Goal: Task Accomplishment & Management: Use online tool/utility

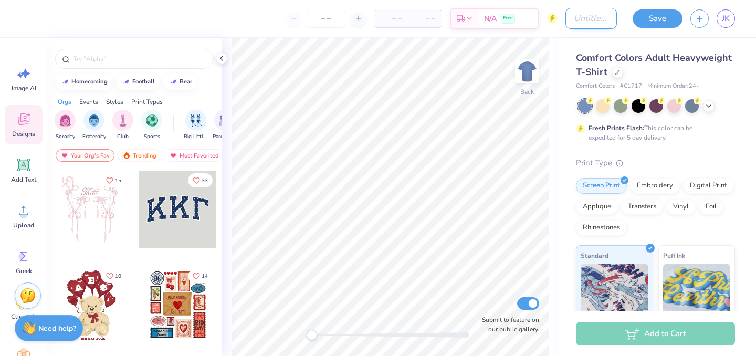
click at [584, 18] on input "Design Title" at bounding box center [591, 18] width 51 height 21
type input "TEA Shirt"
click at [615, 75] on div at bounding box center [618, 72] width 12 height 12
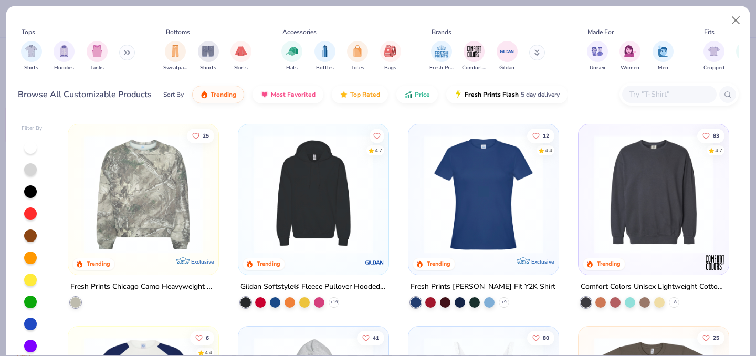
scroll to position [2226, 0]
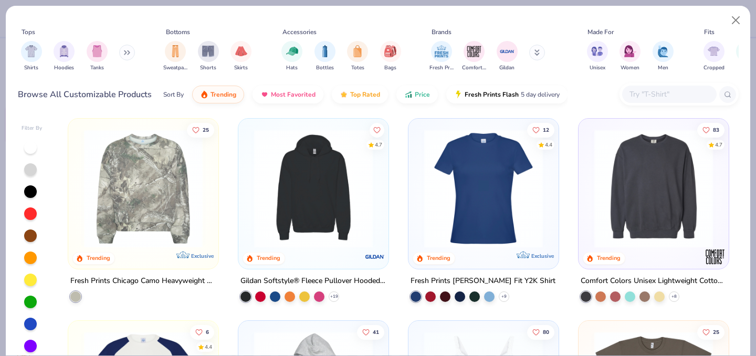
click at [138, 226] on img at bounding box center [143, 188] width 129 height 119
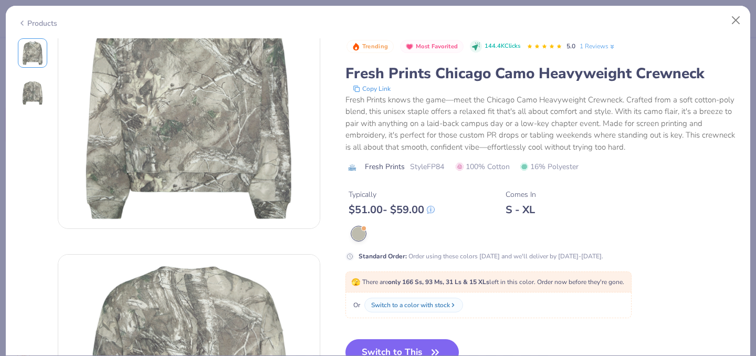
scroll to position [80, 0]
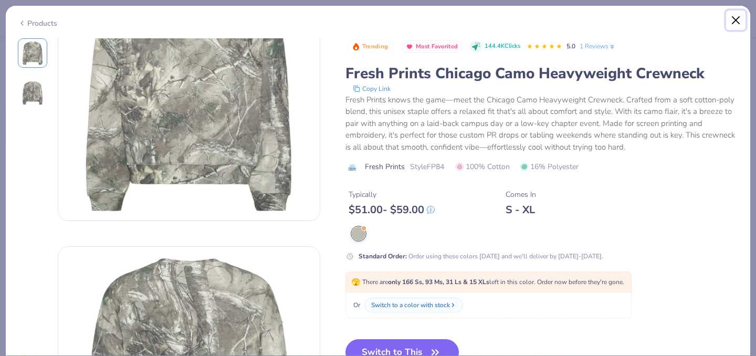
click at [740, 19] on button "Close" at bounding box center [736, 21] width 20 height 20
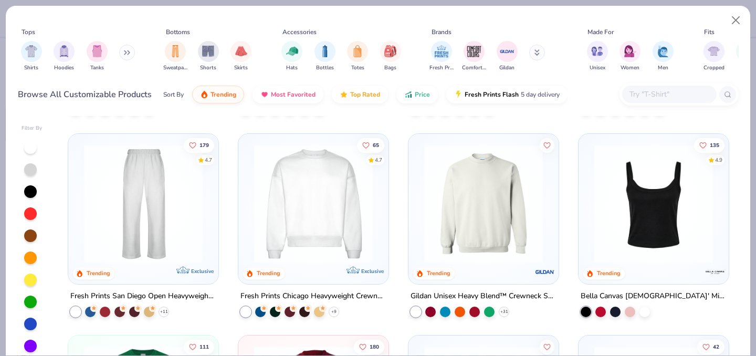
scroll to position [201, 0]
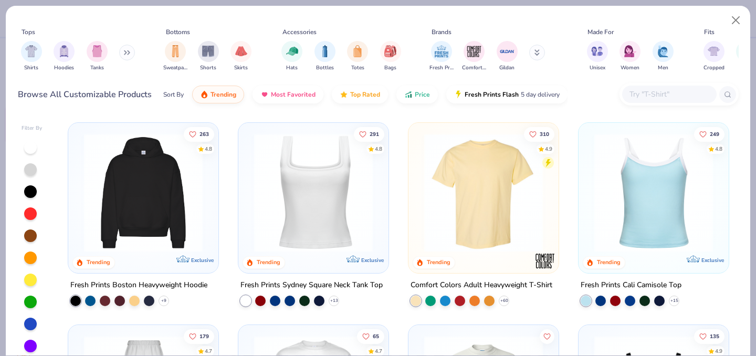
click at [476, 213] on img at bounding box center [483, 192] width 129 height 119
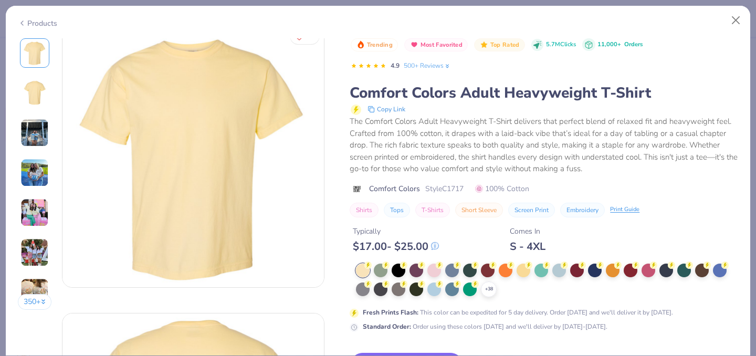
scroll to position [16, 0]
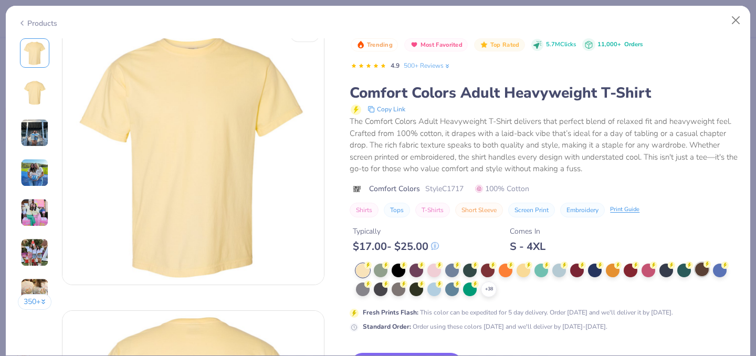
click at [702, 268] on div at bounding box center [702, 270] width 14 height 14
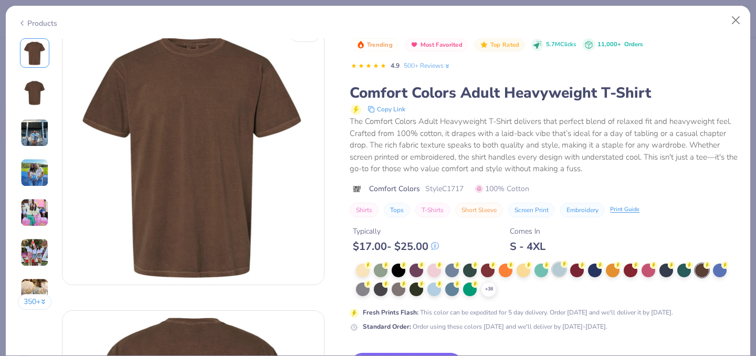
click at [557, 273] on div at bounding box center [559, 270] width 14 height 14
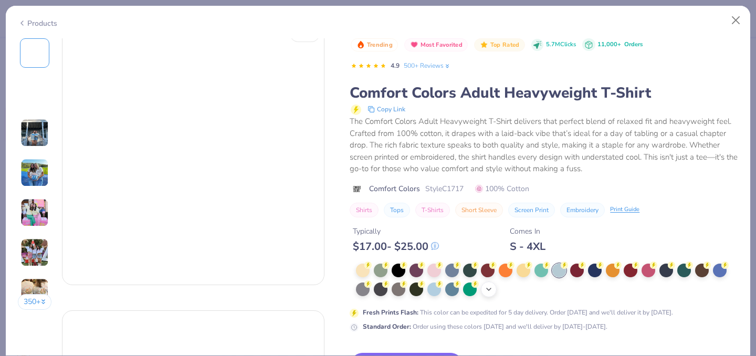
click at [485, 293] on icon at bounding box center [489, 289] width 8 height 8
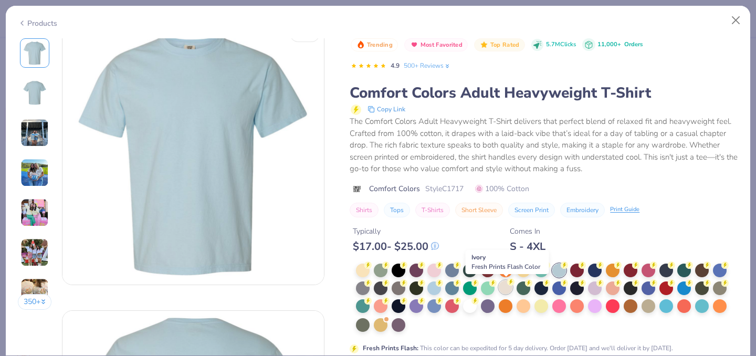
click at [506, 289] on div at bounding box center [506, 287] width 14 height 14
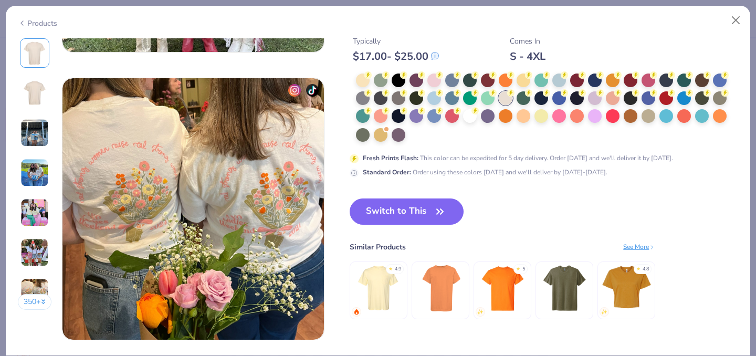
scroll to position [1698, 0]
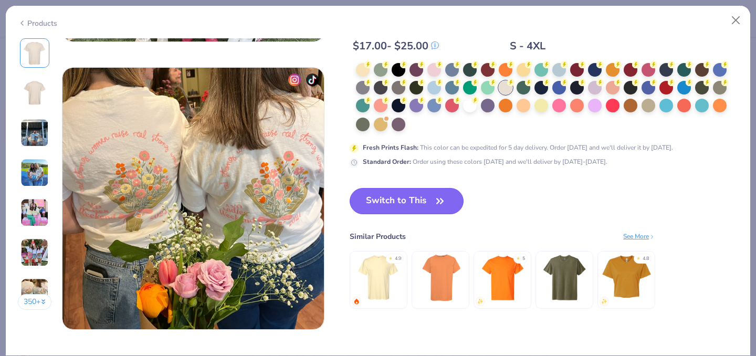
click at [410, 201] on button "Switch to This" at bounding box center [407, 201] width 114 height 26
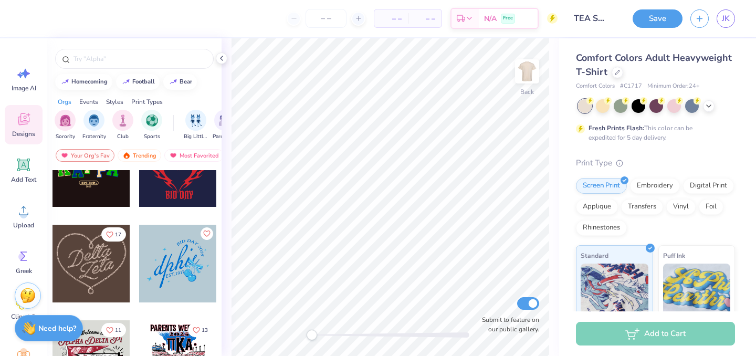
scroll to position [615, 0]
click at [92, 197] on div at bounding box center [92, 168] width 78 height 78
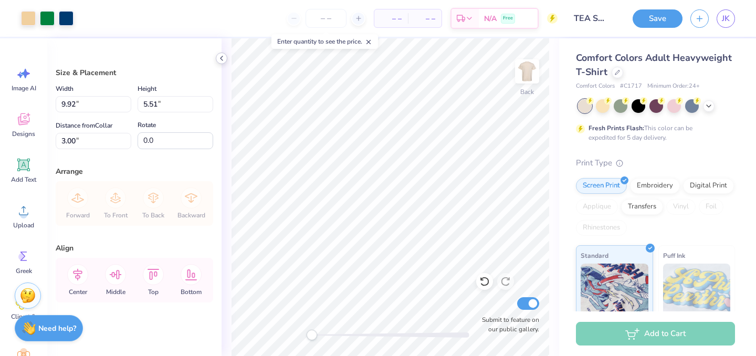
click at [221, 57] on polyline at bounding box center [222, 58] width 2 height 4
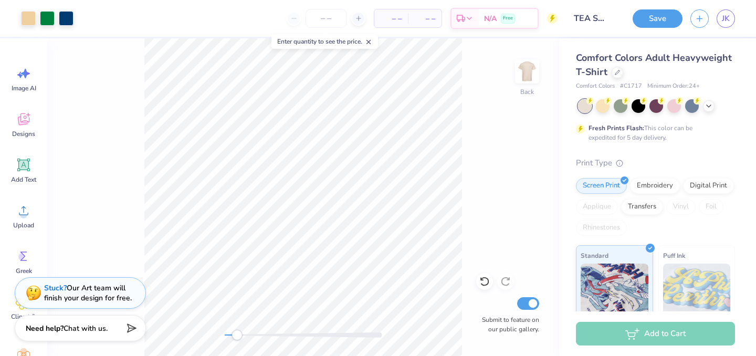
drag, startPoint x: 226, startPoint y: 333, endPoint x: 237, endPoint y: 333, distance: 10.5
click at [237, 333] on div "Accessibility label" at bounding box center [237, 335] width 11 height 11
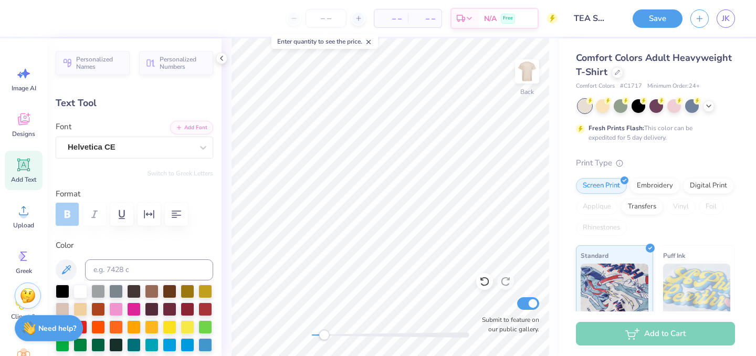
scroll to position [0, 0]
type textarea "F"
type textarea "T"
type input "2.16"
type input "3.35"
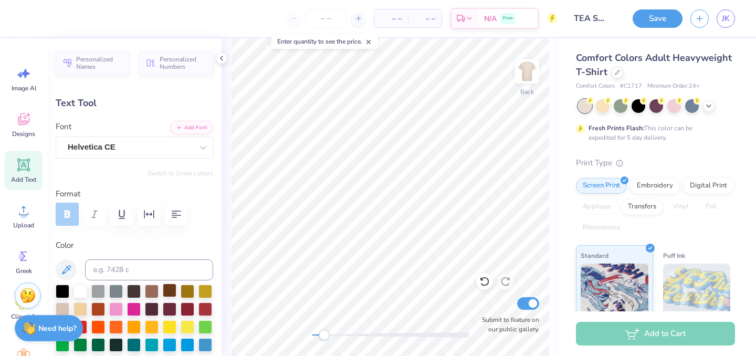
click at [166, 293] on div at bounding box center [170, 291] width 14 height 14
type textarea "THEATRE EDUCATION ASSOCIATION"
type input "2.23"
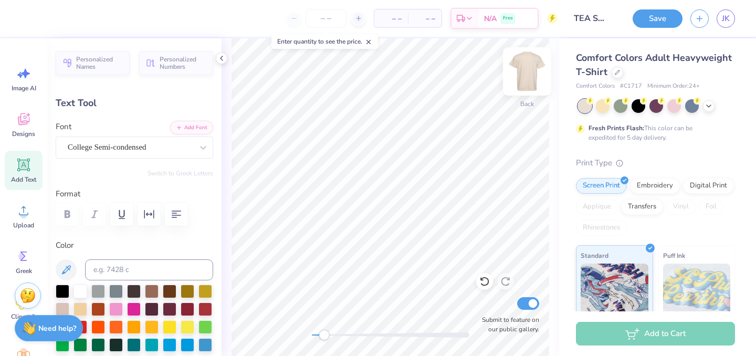
type input "0.35"
type input "7.69"
type input "0.73"
type input "0.25"
type input "8.26"
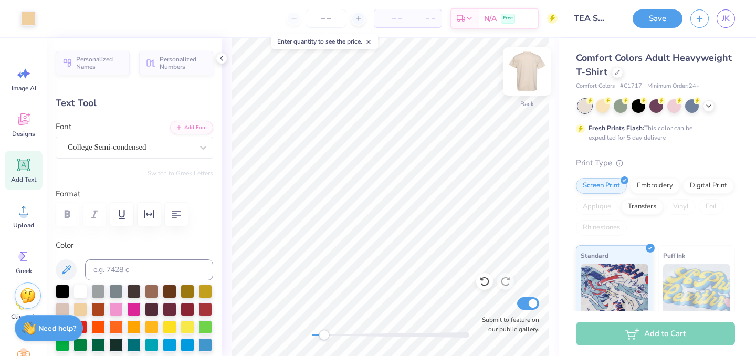
type input "2.23"
type input "0.35"
type input "7.69"
type textarea "[GEOGRAPHIC_DATA]"
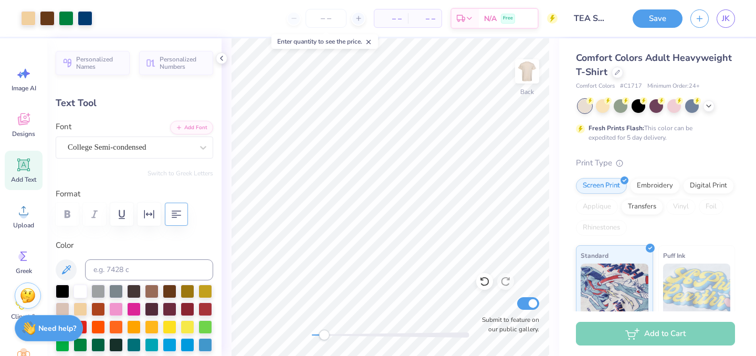
type input "5.71"
type input "7.77"
click at [170, 289] on div at bounding box center [170, 291] width 14 height 14
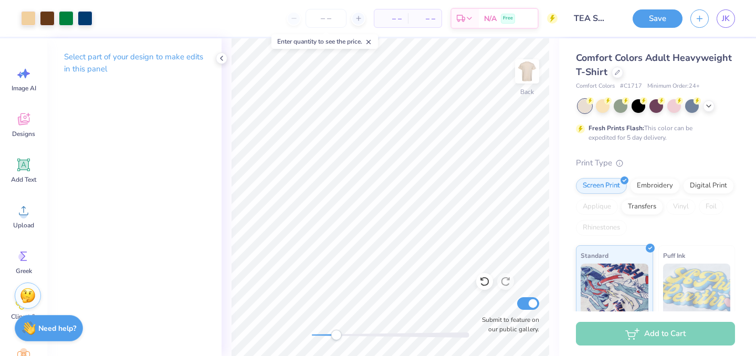
drag, startPoint x: 327, startPoint y: 332, endPoint x: 336, endPoint y: 333, distance: 8.9
click at [336, 333] on div "Accessibility label" at bounding box center [336, 335] width 11 height 11
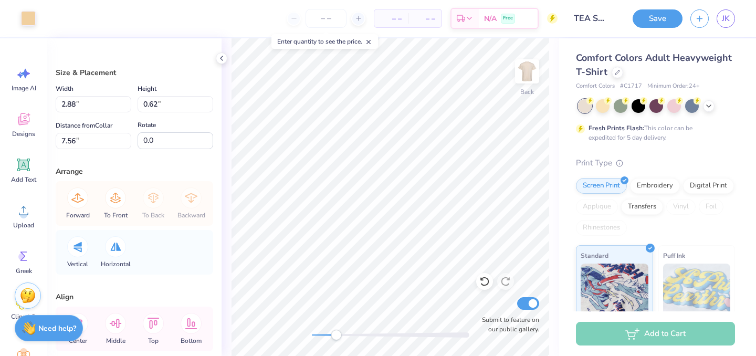
type input "2.88"
type input "0.62"
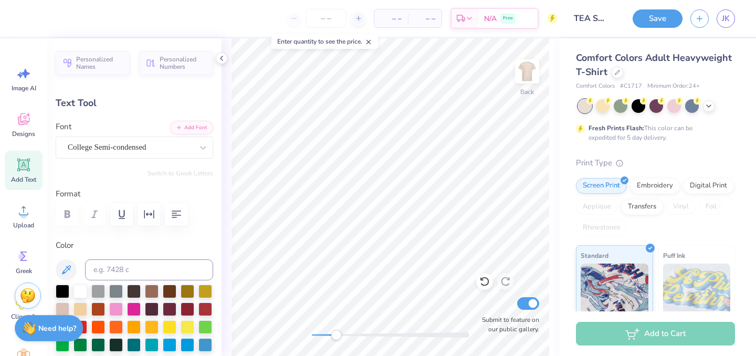
type input "3.18"
type input "0.19"
type input "9.59"
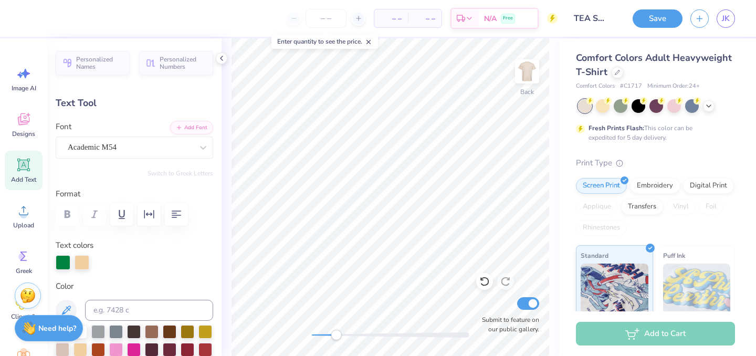
type input "0.0"
type input "1.77"
type input "2.64"
type input "0.0"
type input "1.74"
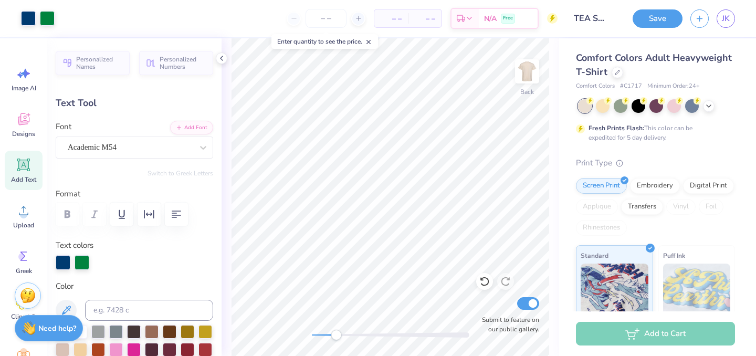
type input "2.54"
type input "4.65"
type input "-3.5"
type textarea "T"
type input "1.54"
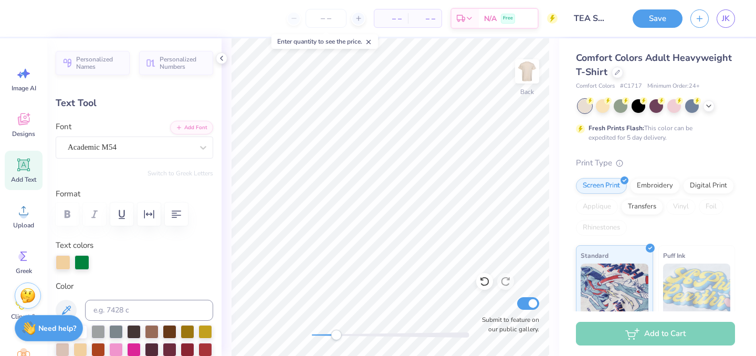
type input "2.47"
type input "4.10"
type input "0.0"
type textarea "E"
type input "1.59"
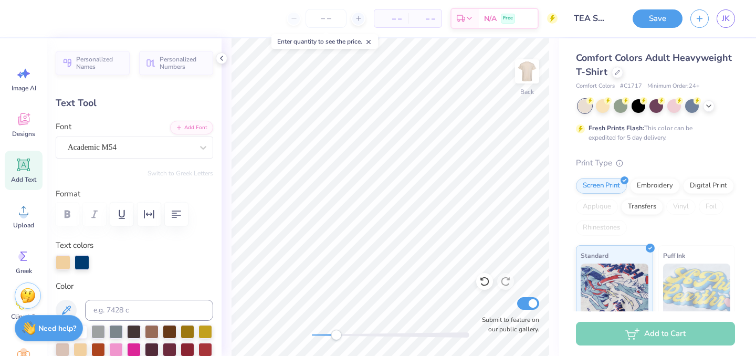
type input "2.52"
type input "4.65"
type input "-2.2"
type textarea "A"
type input "0.0"
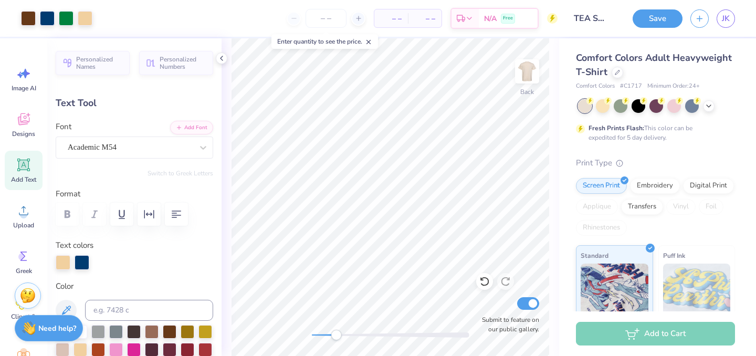
type input "3.18"
type input "0.19"
type input "9.20"
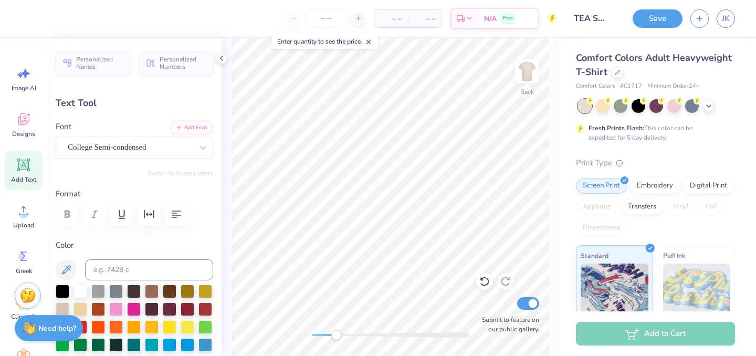
type input "1.69"
type input "2.54"
type input "4.62"
type input "-3.5"
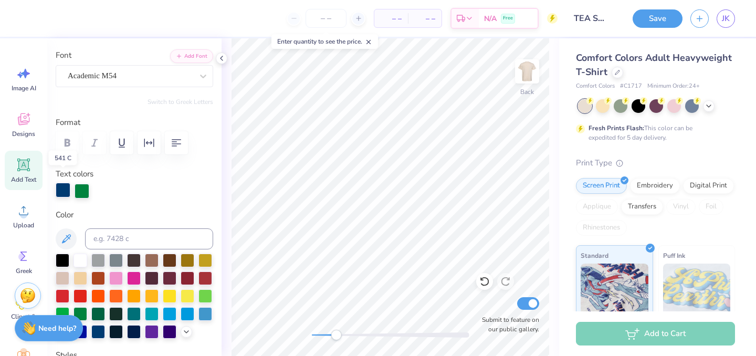
scroll to position [100, 0]
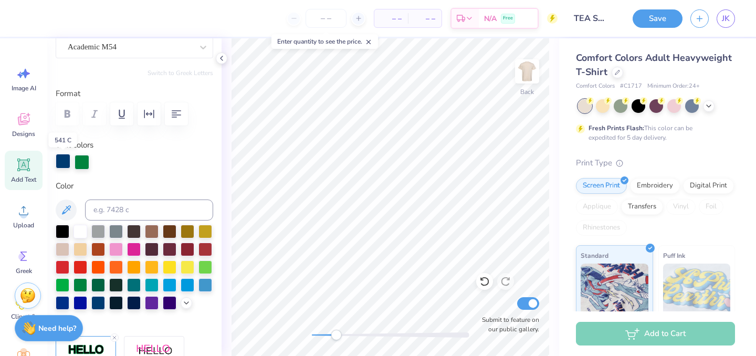
click at [60, 163] on div at bounding box center [63, 161] width 15 height 15
click at [64, 248] on div at bounding box center [63, 249] width 14 height 14
click at [150, 231] on div at bounding box center [152, 231] width 14 height 14
click at [80, 163] on div at bounding box center [82, 161] width 15 height 15
click at [81, 244] on div at bounding box center [81, 249] width 14 height 14
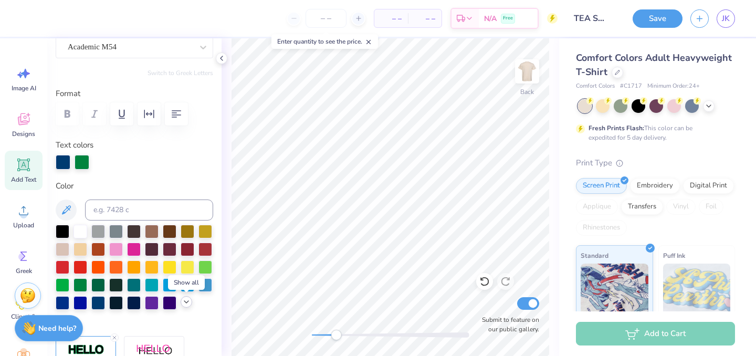
click at [183, 303] on icon at bounding box center [186, 302] width 8 height 8
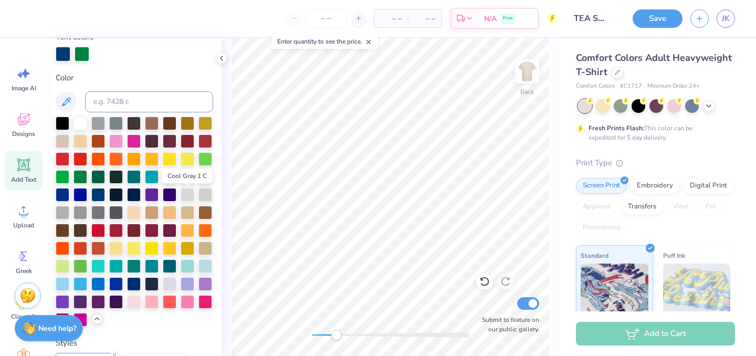
scroll to position [213, 0]
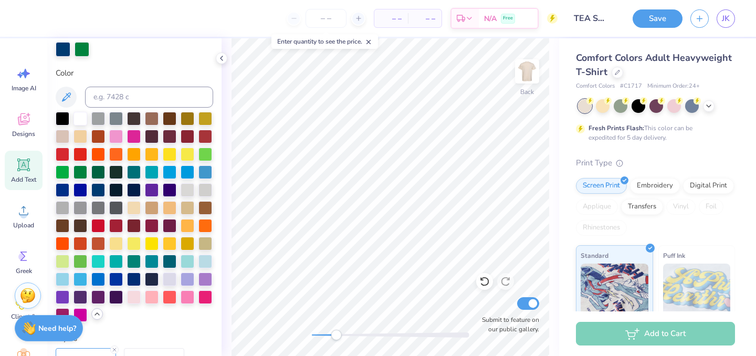
type input "1.48"
type input "2.47"
type input "4.10"
type input "0.0"
click at [113, 172] on div at bounding box center [116, 171] width 14 height 14
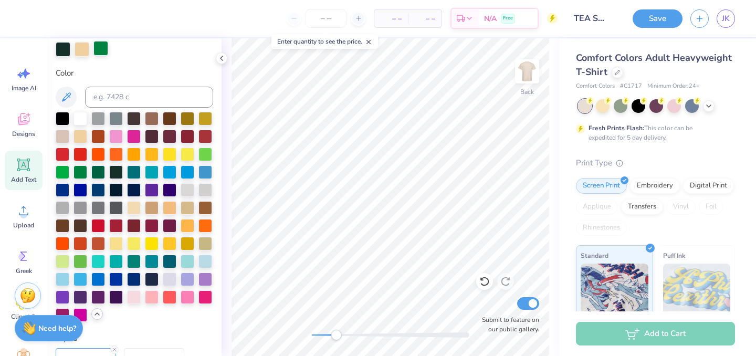
click at [102, 48] on div at bounding box center [100, 48] width 15 height 15
click at [166, 116] on div at bounding box center [170, 118] width 14 height 14
click at [62, 52] on div at bounding box center [63, 48] width 15 height 15
click at [63, 228] on div at bounding box center [63, 225] width 14 height 14
click at [95, 50] on div at bounding box center [100, 48] width 15 height 15
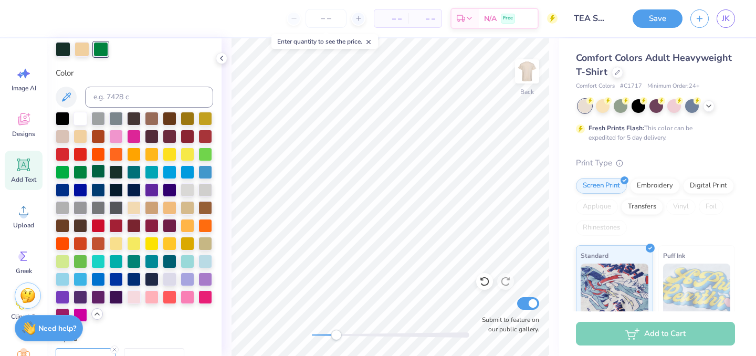
click at [96, 173] on div at bounding box center [98, 171] width 14 height 14
click at [67, 54] on div at bounding box center [63, 48] width 15 height 15
click at [98, 172] on div at bounding box center [98, 171] width 14 height 14
click at [66, 56] on div at bounding box center [63, 48] width 15 height 15
click at [99, 171] on div at bounding box center [98, 171] width 14 height 14
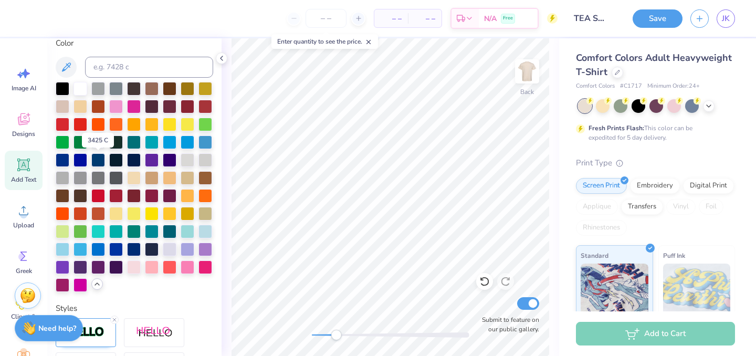
scroll to position [244, 0]
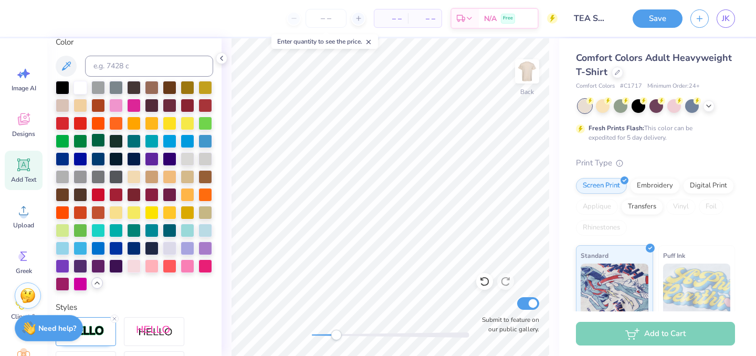
click at [98, 139] on div at bounding box center [98, 140] width 14 height 14
type input "1.74"
type input "2.52"
type input "4.65"
click at [207, 212] on div at bounding box center [206, 212] width 14 height 14
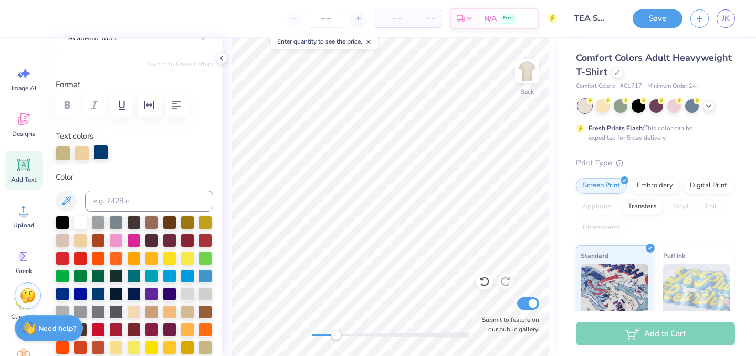
click at [102, 154] on div at bounding box center [100, 152] width 15 height 15
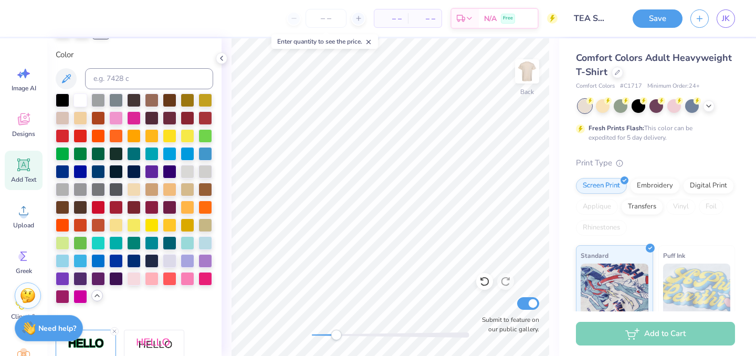
scroll to position [236, 0]
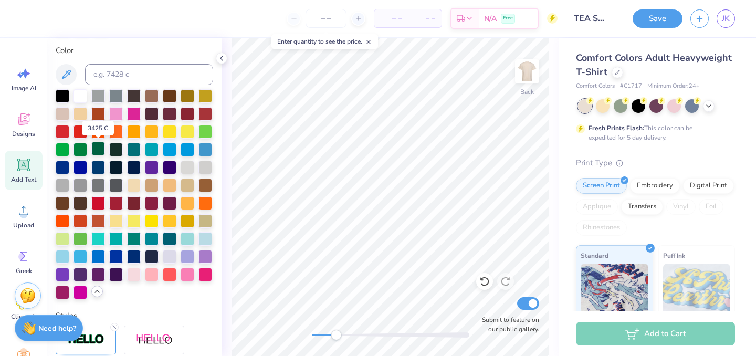
click at [99, 147] on div at bounding box center [98, 149] width 14 height 14
type input "0.0"
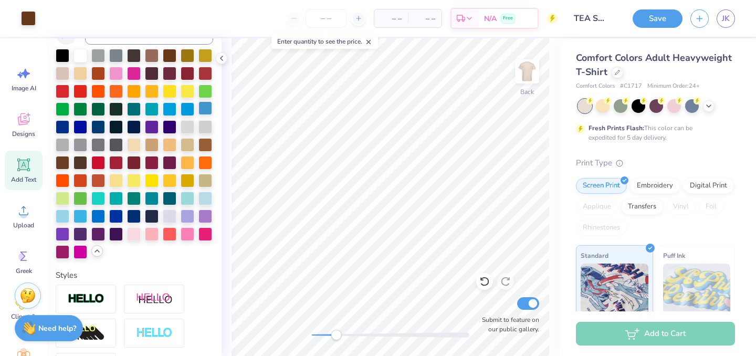
type input "3.18"
type input "0.19"
type input "7.71"
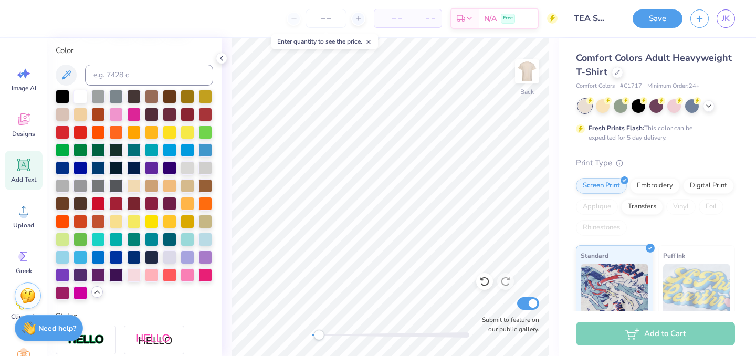
drag, startPoint x: 333, startPoint y: 336, endPoint x: 319, endPoint y: 336, distance: 14.7
click at [319, 336] on div "Accessibility label" at bounding box center [319, 335] width 11 height 11
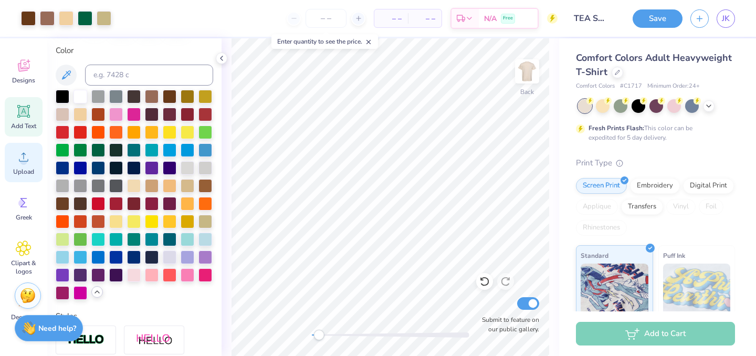
scroll to position [0, 0]
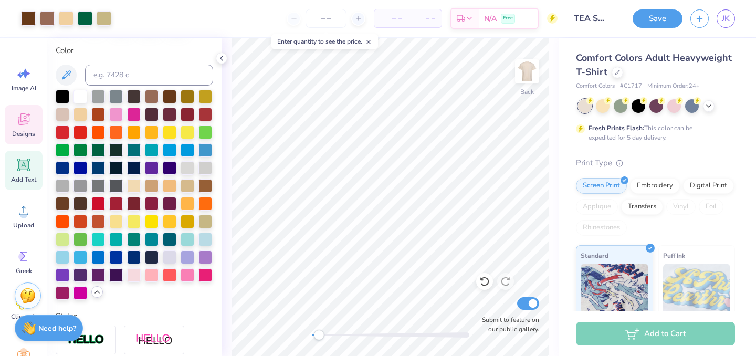
click at [21, 124] on icon at bounding box center [24, 119] width 12 height 12
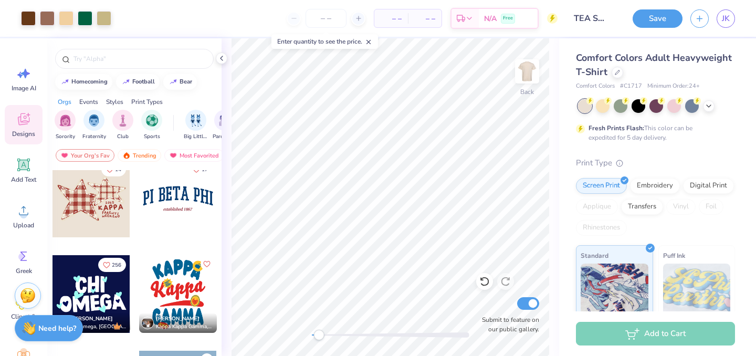
scroll to position [1733, 0]
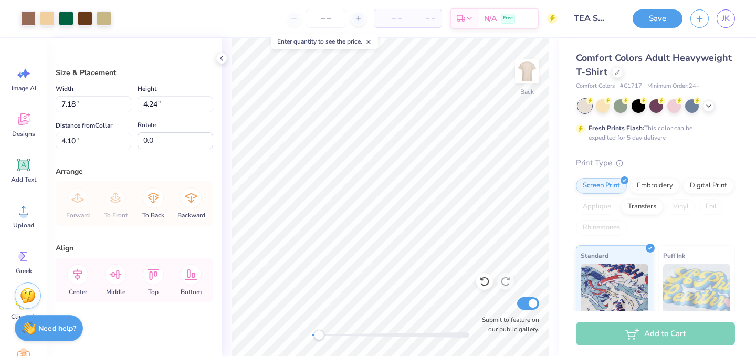
type input "7.18"
type input "4.24"
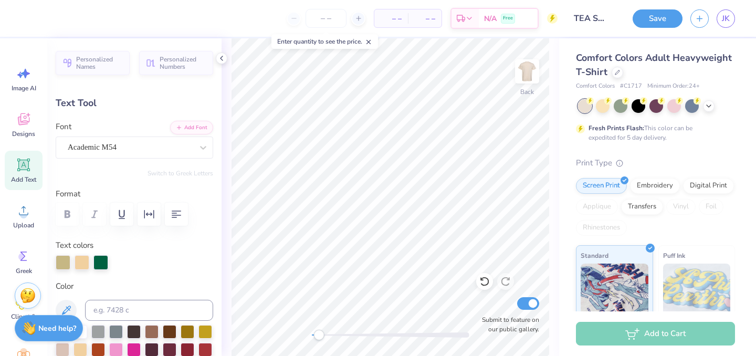
type input "0.0"
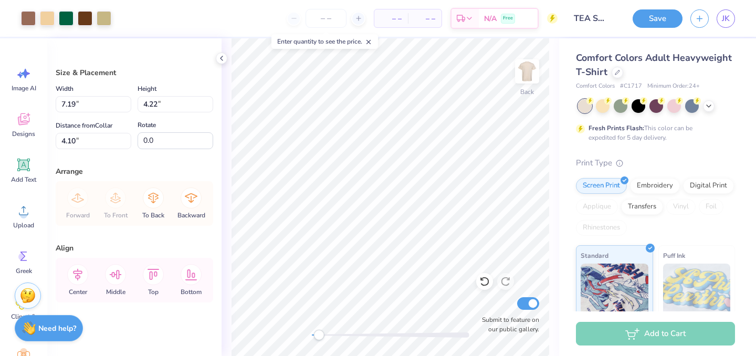
type input "4.85"
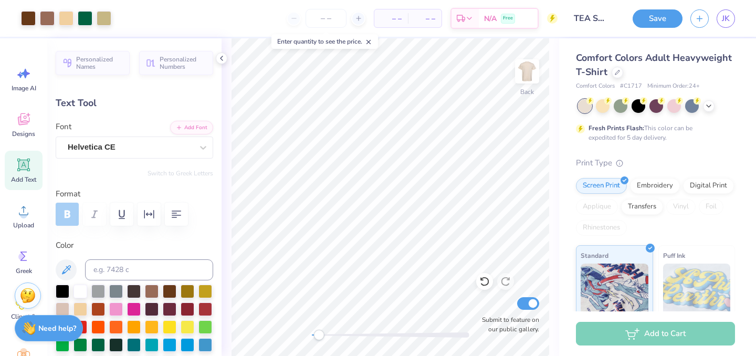
type input "3.78"
click at [647, 16] on button "Save" at bounding box center [658, 17] width 50 height 18
click at [327, 20] on input "number" at bounding box center [326, 18] width 41 height 19
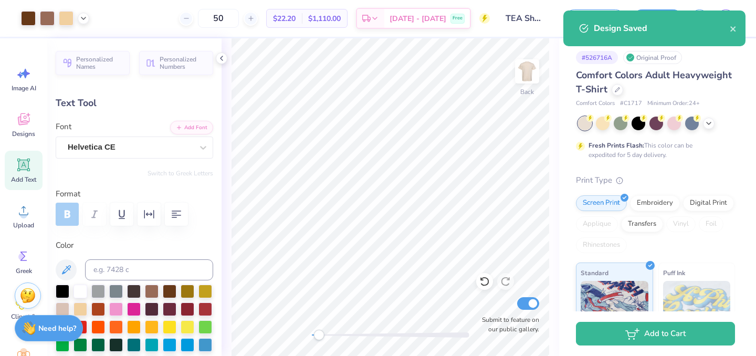
type input "50"
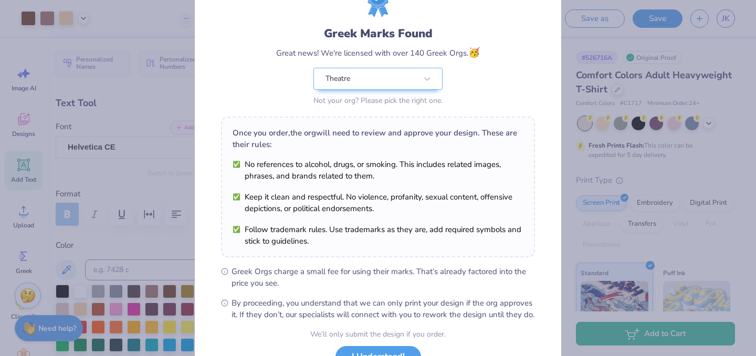
scroll to position [135, 0]
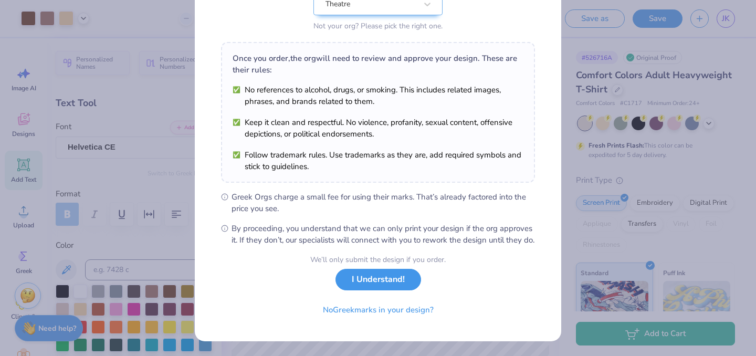
click at [388, 284] on button "I Understand!" at bounding box center [379, 280] width 86 height 22
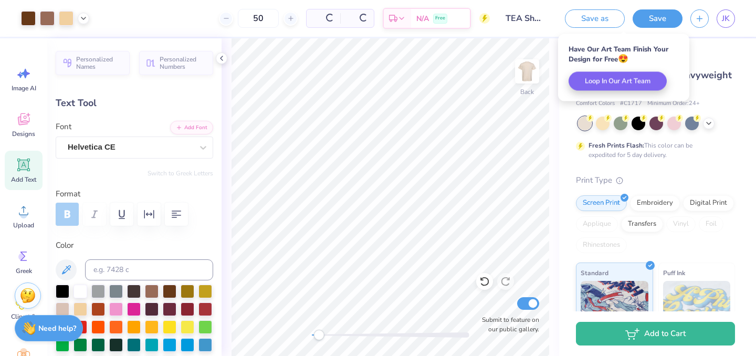
scroll to position [0, 0]
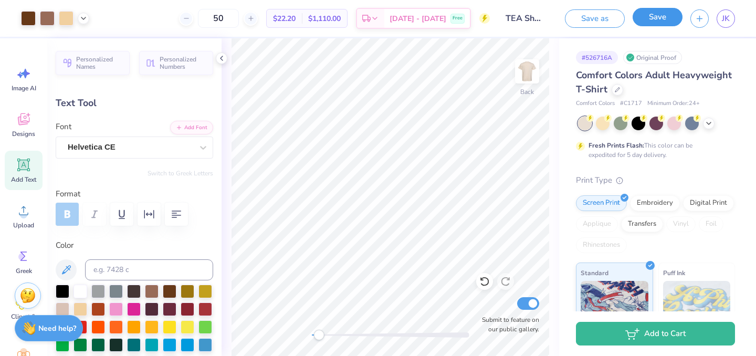
click at [658, 16] on button "Save" at bounding box center [658, 17] width 50 height 18
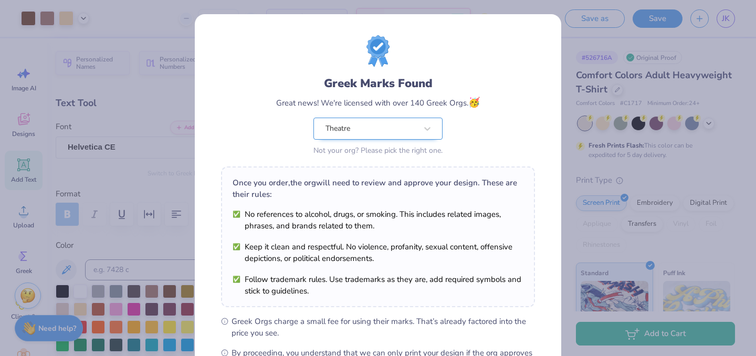
scroll to position [135, 0]
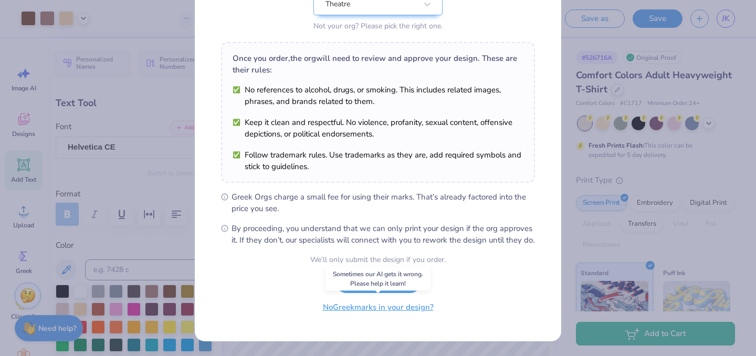
click at [367, 312] on button "No Greek marks in your design?" at bounding box center [378, 308] width 129 height 22
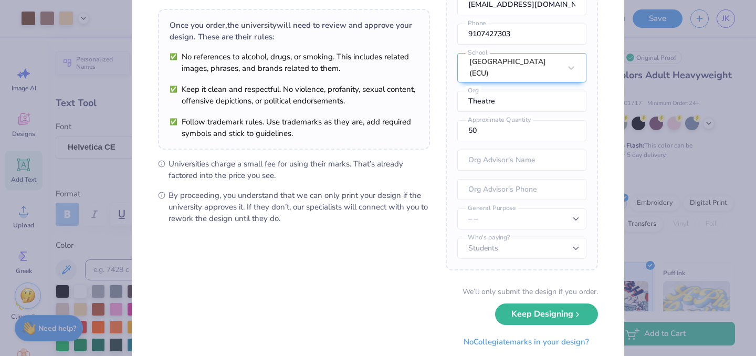
scroll to position [97, 0]
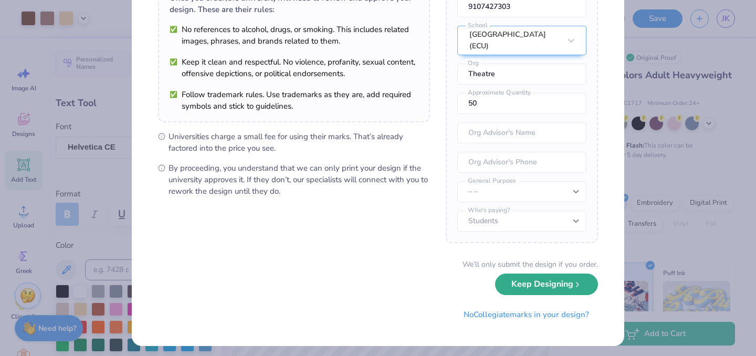
click at [527, 293] on button "Keep Designing" at bounding box center [546, 285] width 103 height 22
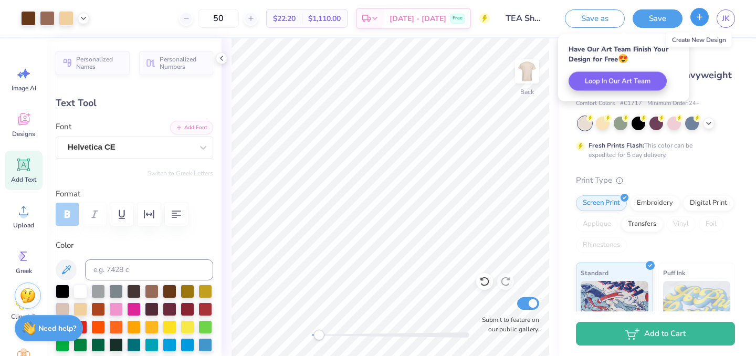
click at [700, 19] on line "button" at bounding box center [700, 16] width 0 height 5
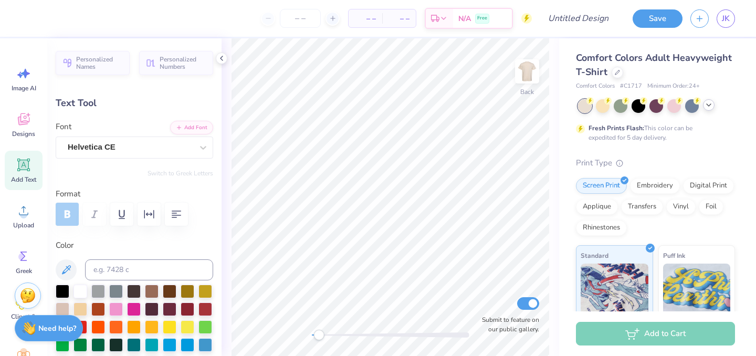
click at [711, 105] on icon at bounding box center [709, 105] width 8 height 8
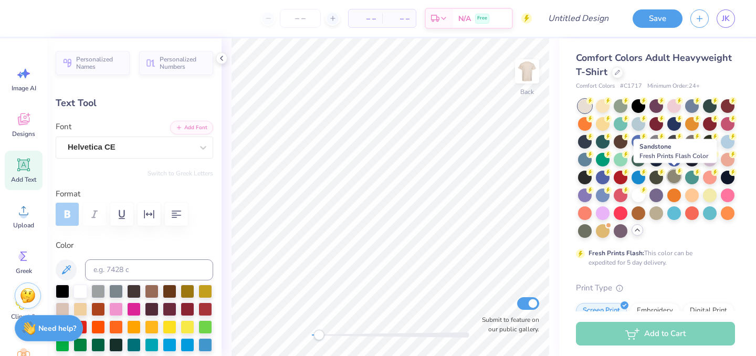
click at [673, 178] on div at bounding box center [674, 177] width 14 height 14
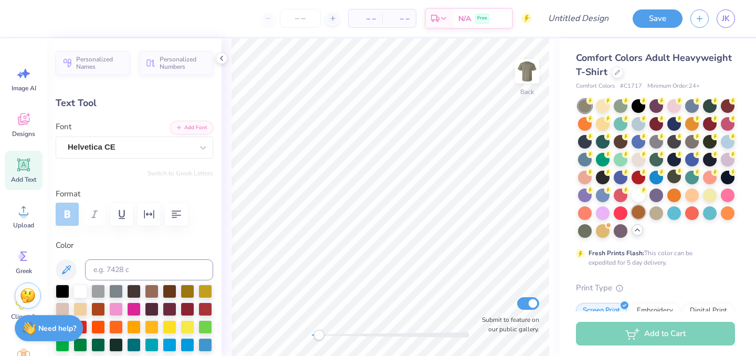
click at [641, 212] on div at bounding box center [639, 212] width 14 height 14
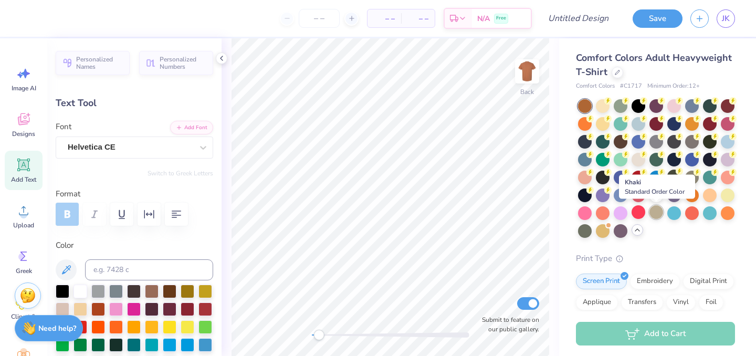
click at [654, 214] on div at bounding box center [657, 212] width 14 height 14
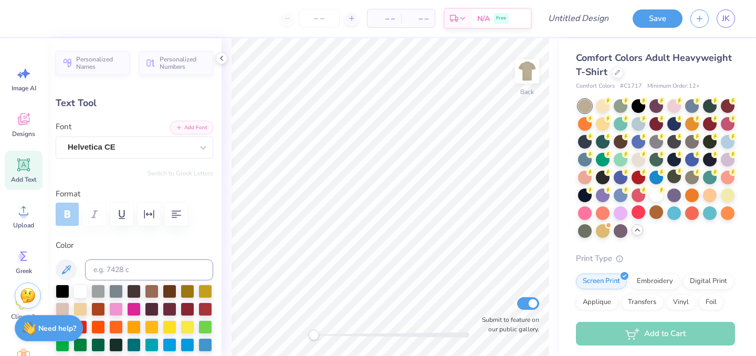
drag, startPoint x: 320, startPoint y: 337, endPoint x: 314, endPoint y: 337, distance: 6.3
click at [314, 337] on div "Accessibility label" at bounding box center [313, 335] width 11 height 11
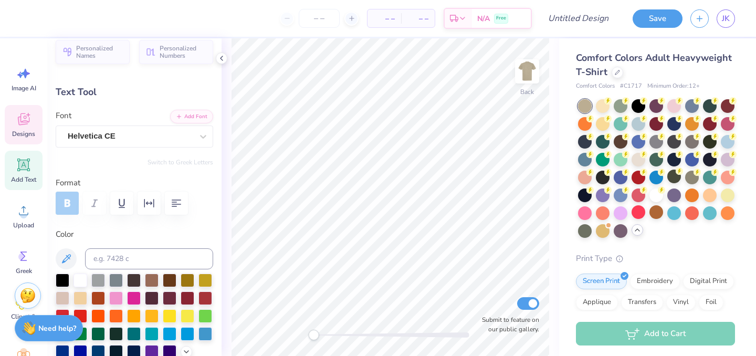
click at [25, 123] on icon at bounding box center [23, 121] width 10 height 8
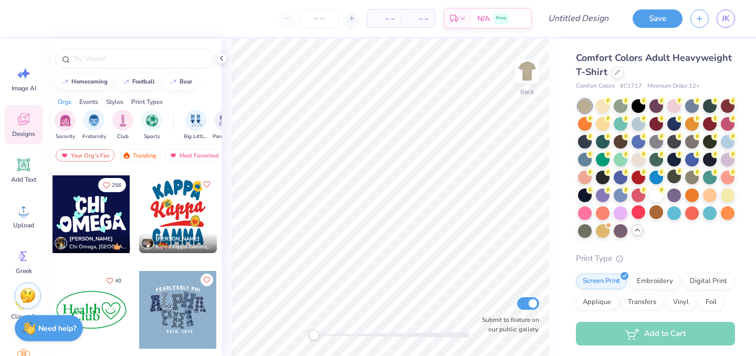
scroll to position [1699, 0]
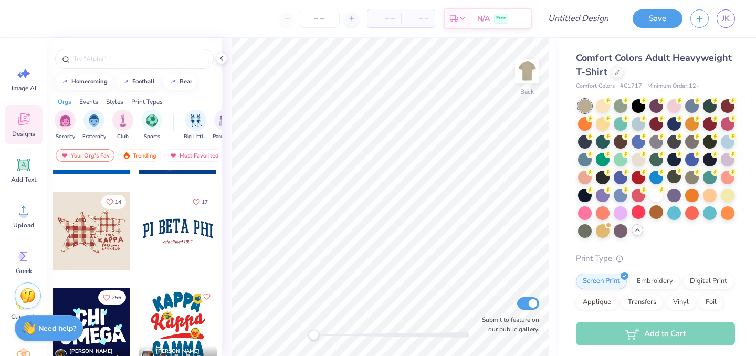
click at [163, 235] on div at bounding box center [178, 231] width 78 height 78
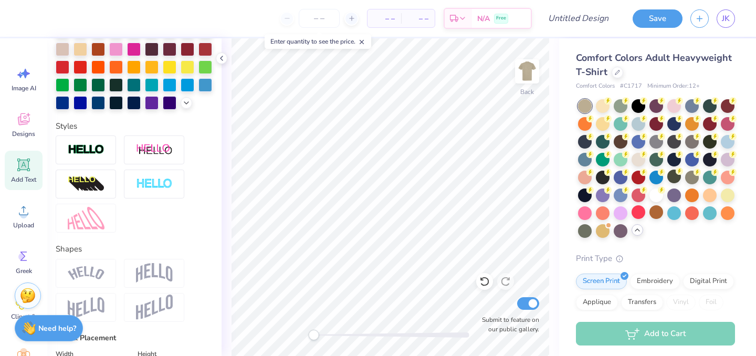
scroll to position [324, 0]
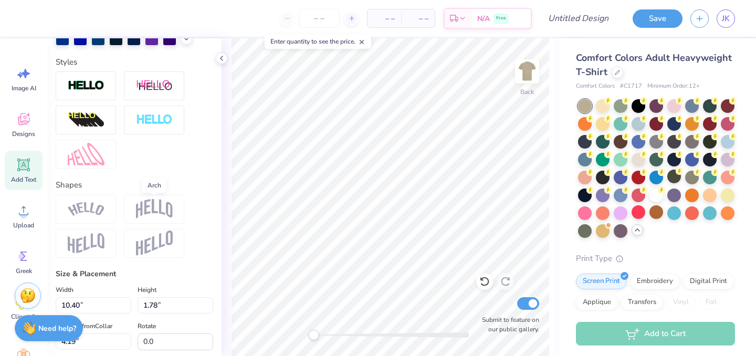
click at [153, 213] on img at bounding box center [154, 209] width 37 height 20
click at [158, 203] on img at bounding box center [154, 209] width 37 height 20
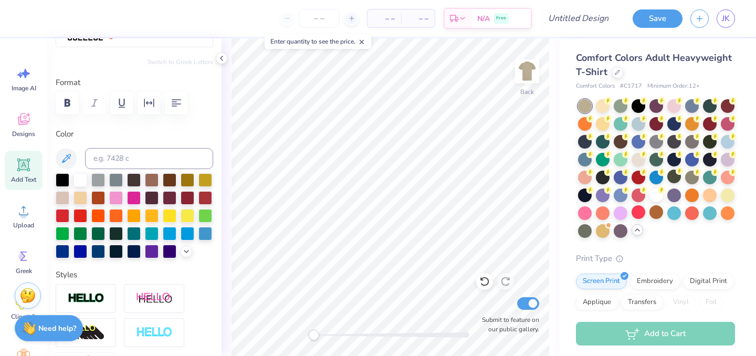
scroll to position [0, 0]
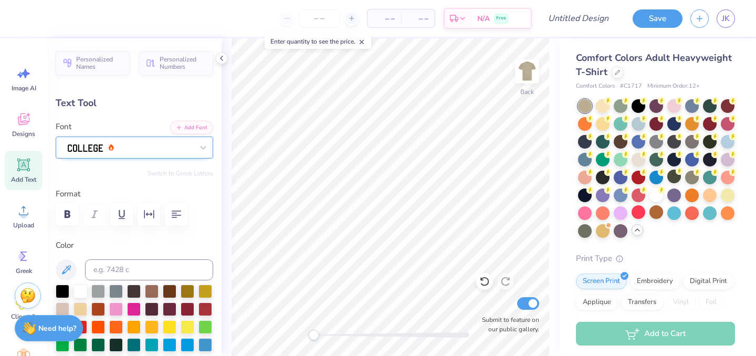
click at [178, 151] on div at bounding box center [130, 147] width 127 height 16
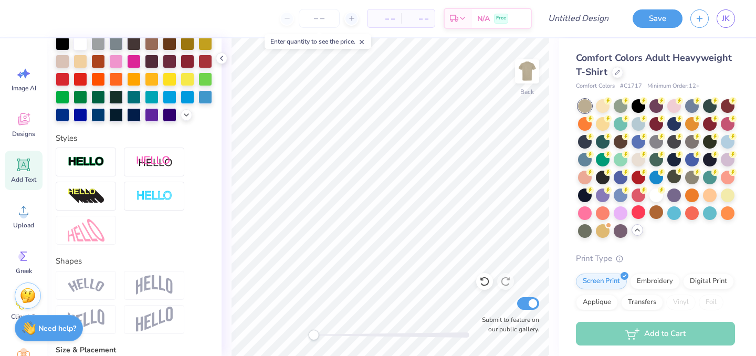
scroll to position [269, 0]
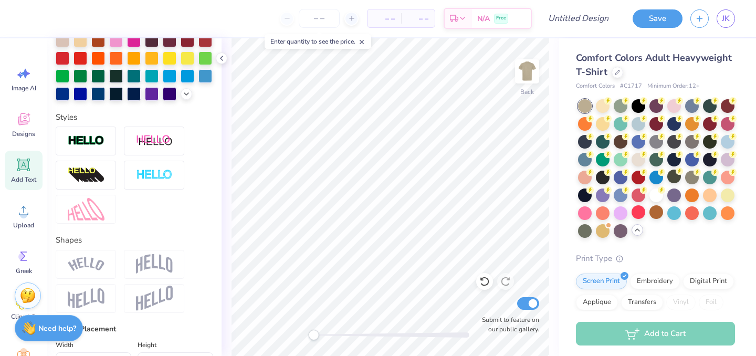
click at [99, 265] on img at bounding box center [86, 264] width 37 height 14
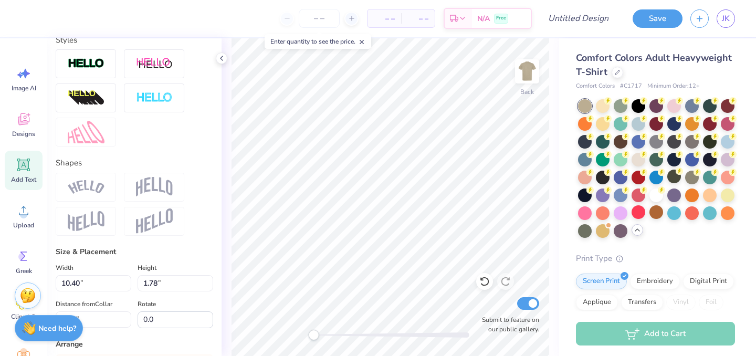
scroll to position [371, 0]
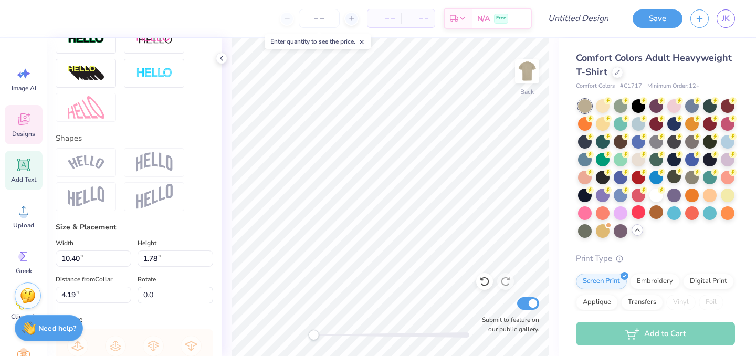
click at [25, 138] on span "Designs" at bounding box center [23, 134] width 23 height 8
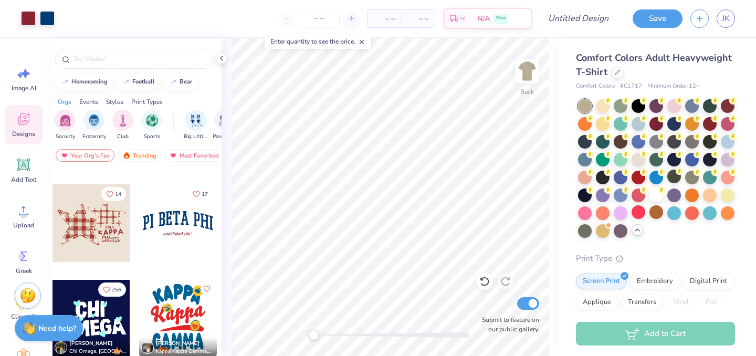
scroll to position [1710, 0]
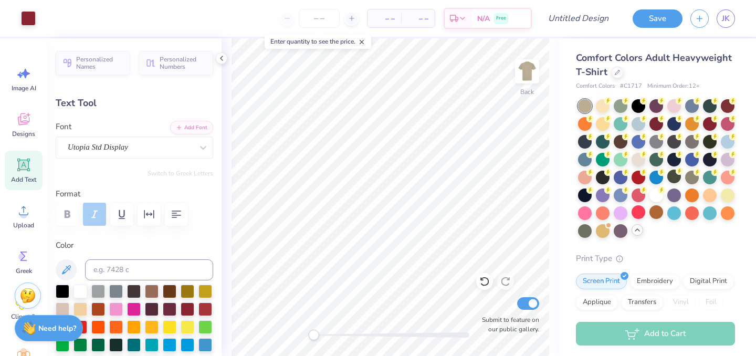
type input "4.30"
type input "0.50"
type input "7.01"
type textarea "established 2024"
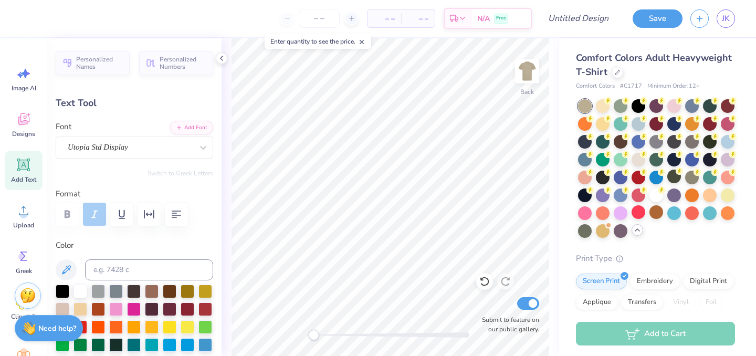
scroll to position [0, 3]
type input "10.40"
type input "1.78"
type input "4.91"
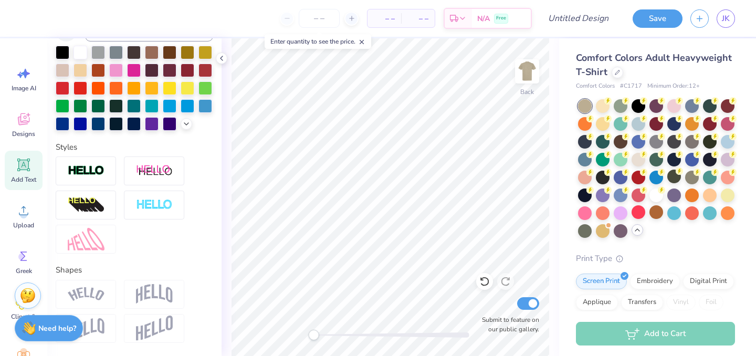
scroll to position [234, 0]
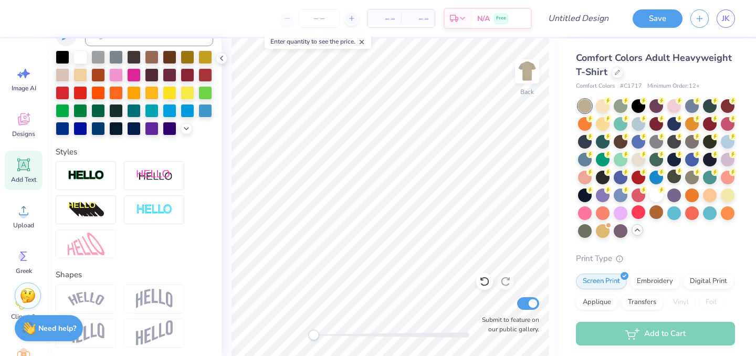
click at [70, 229] on div at bounding box center [86, 243] width 60 height 29
click at [80, 242] on img at bounding box center [86, 244] width 37 height 23
click at [91, 249] on img at bounding box center [86, 244] width 37 height 23
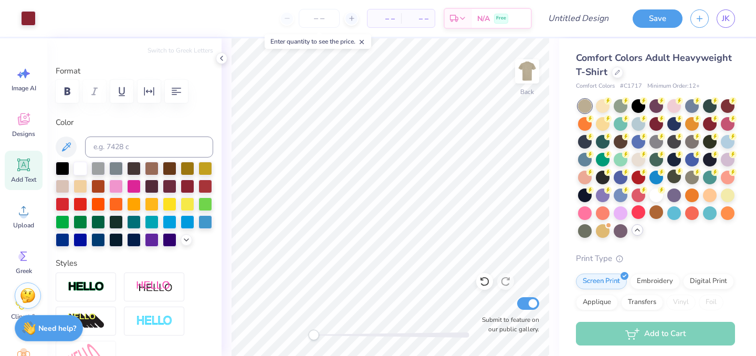
scroll to position [0, 0]
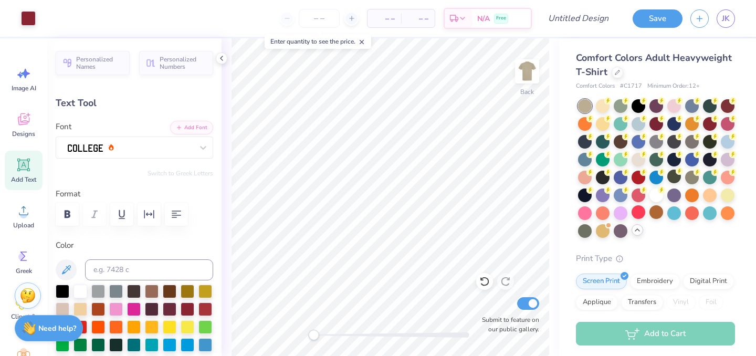
click at [364, 42] on line at bounding box center [362, 42] width 4 height 4
click at [323, 21] on input "number" at bounding box center [319, 18] width 41 height 19
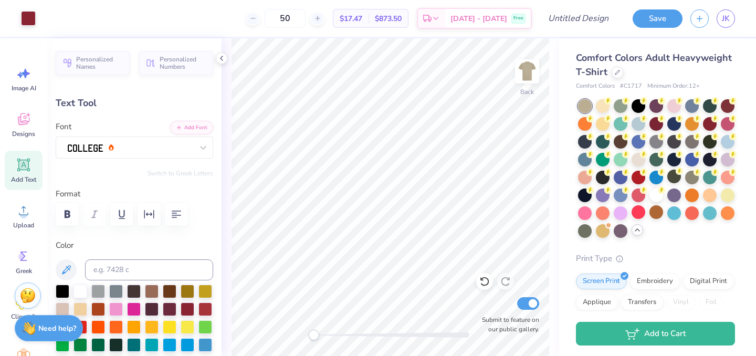
type input "5"
type input "30"
click at [227, 59] on div "Back Submit to feature on our public gallery." at bounding box center [391, 197] width 338 height 318
click at [219, 54] on icon at bounding box center [221, 58] width 8 height 8
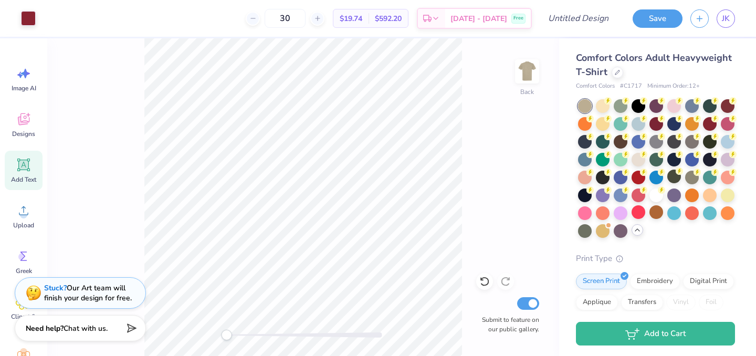
click at [16, 182] on span "Add Text" at bounding box center [23, 179] width 25 height 8
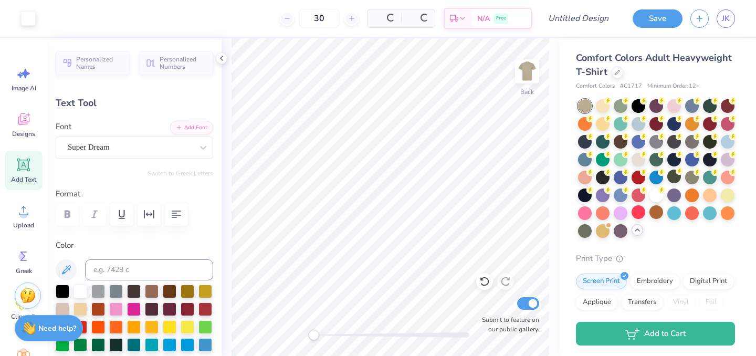
type input "5.59"
type input "1.62"
type input "11.69"
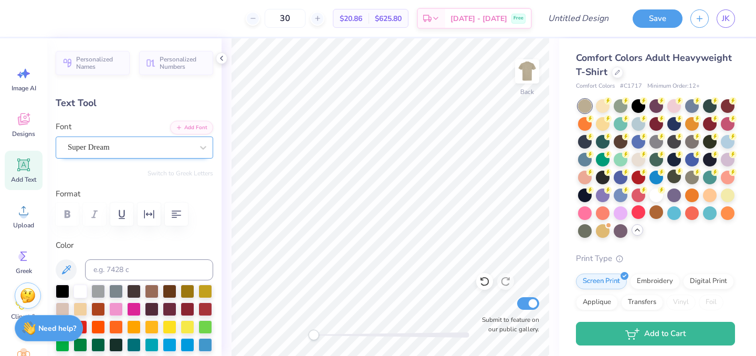
click at [162, 148] on div "Super Dream" at bounding box center [130, 147] width 127 height 16
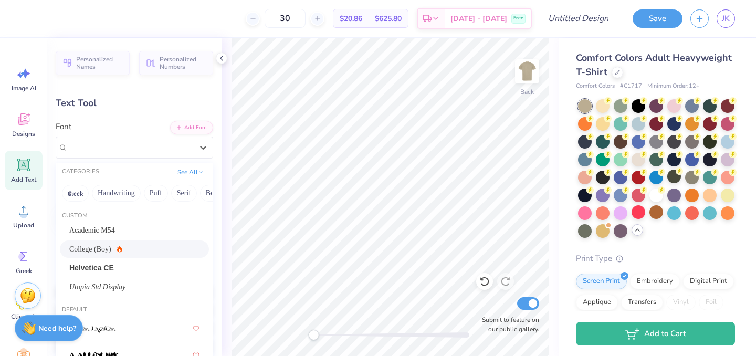
click at [130, 248] on div "College (Boy)" at bounding box center [134, 249] width 130 height 11
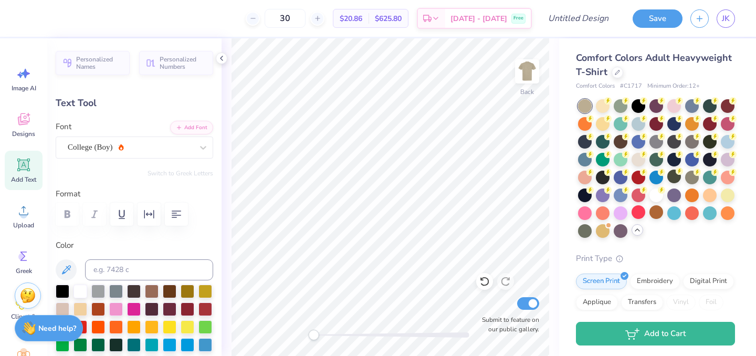
type input "4.31"
type input "1.94"
type input "5.74"
type textarea "theatre"
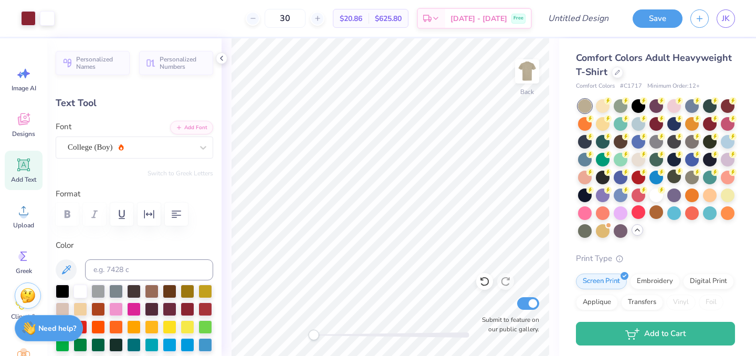
type input "5.72"
type input "1.45"
type input "5.98"
type input "4.10"
type input "1.04"
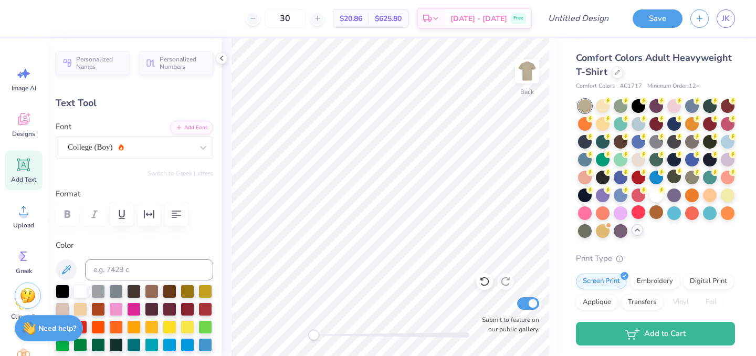
type input "4.99"
type textarea "theatre education association"
type input "14.17"
type input "0.95"
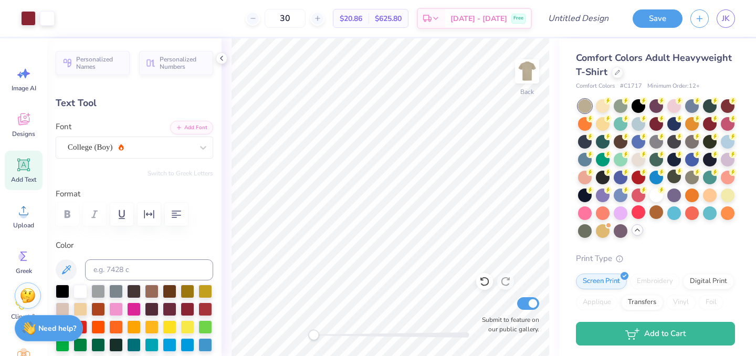
type input "5.03"
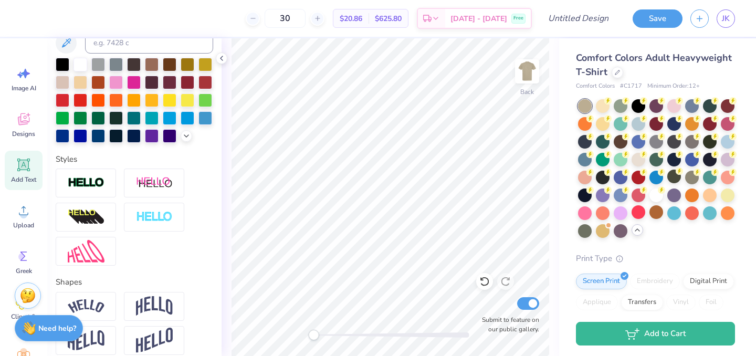
scroll to position [228, 0]
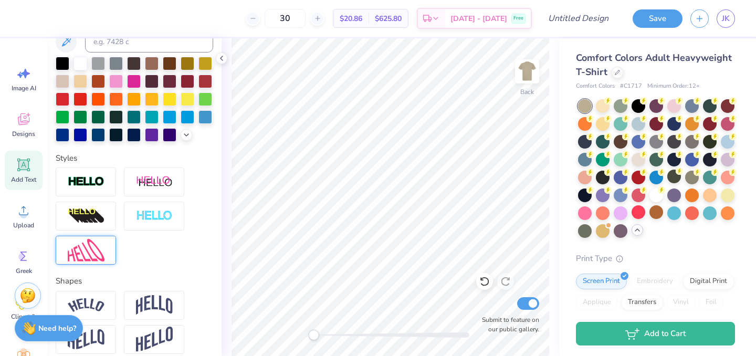
click at [84, 252] on img at bounding box center [86, 250] width 37 height 23
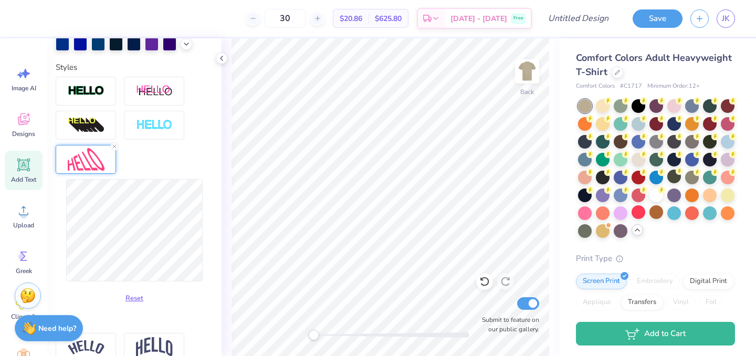
scroll to position [366, 0]
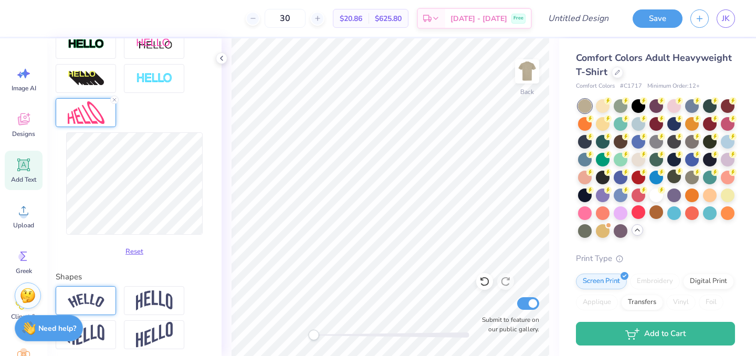
click at [89, 299] on img at bounding box center [86, 301] width 37 height 14
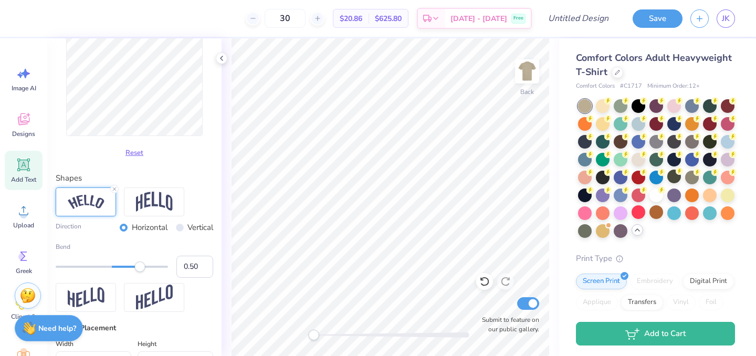
scroll to position [454, 0]
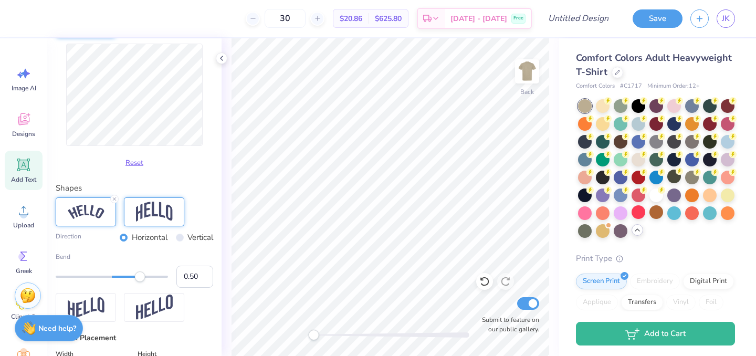
click at [159, 215] on img at bounding box center [154, 212] width 37 height 20
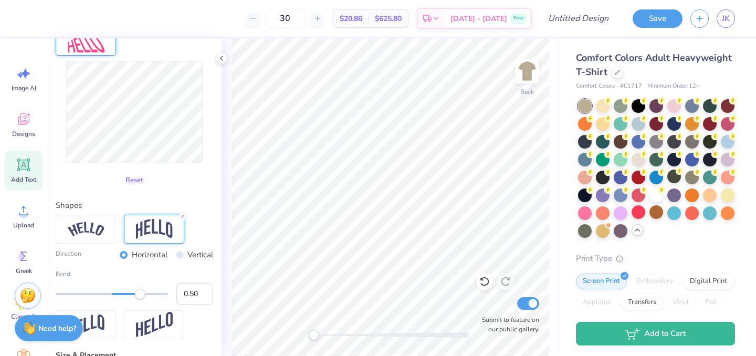
scroll to position [436, 0]
type input "0.43"
drag, startPoint x: 142, startPoint y: 295, endPoint x: 136, endPoint y: 294, distance: 5.9
click at [136, 294] on div "Accessibility label" at bounding box center [136, 295] width 11 height 11
type input "0.36"
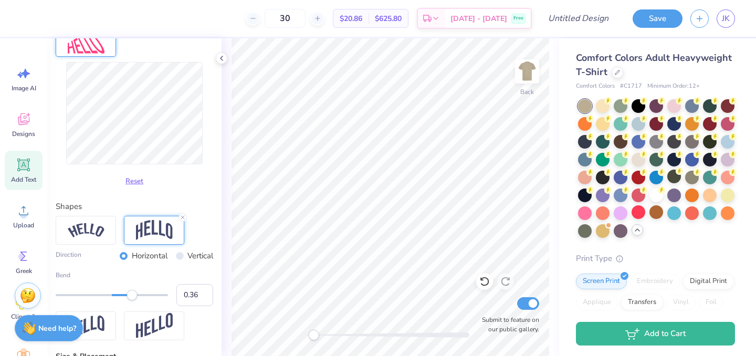
click at [132, 294] on div "Accessibility label" at bounding box center [132, 295] width 11 height 11
type input "0.33"
click at [130, 296] on div "Accessibility label" at bounding box center [130, 295] width 11 height 11
type input "12.95"
type input "2.55"
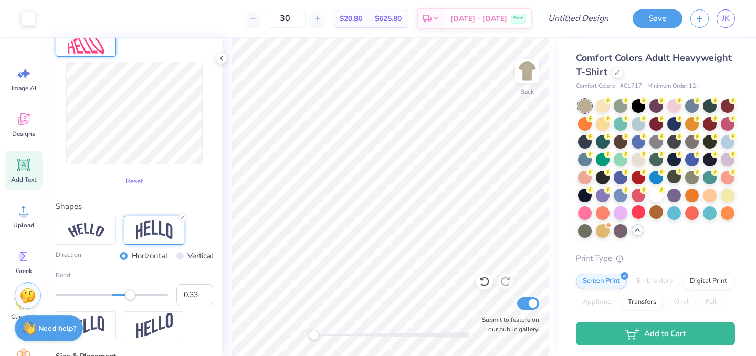
type input "4.22"
type textarea "theatre education"
type input "7.87"
type input "1.88"
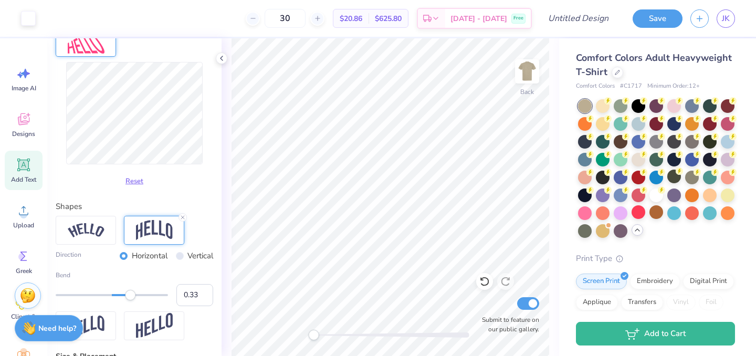
type input "4.55"
type input "10.42"
type input "2.49"
type input "3.94"
type input "11.55"
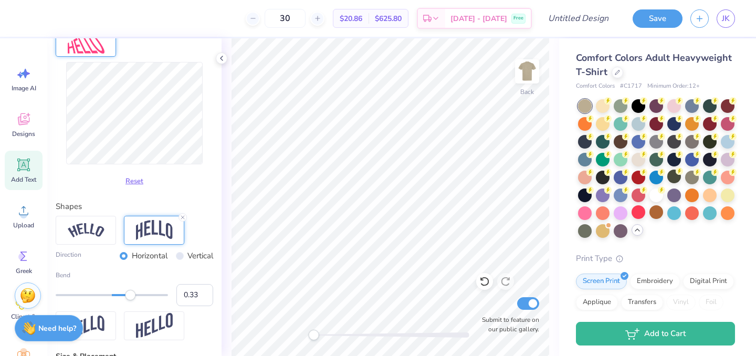
type input "2.76"
type input "3.93"
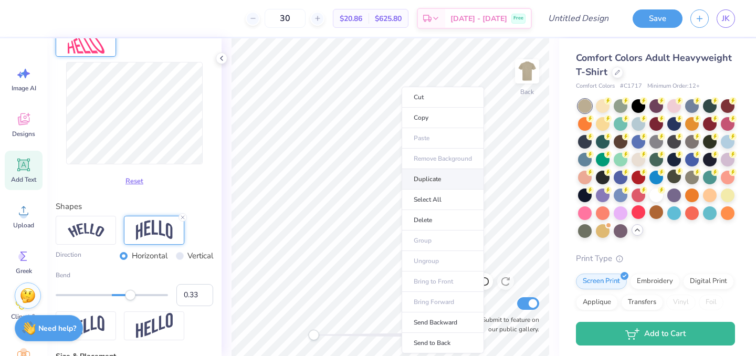
click at [429, 181] on li "Duplicate" at bounding box center [443, 179] width 82 height 20
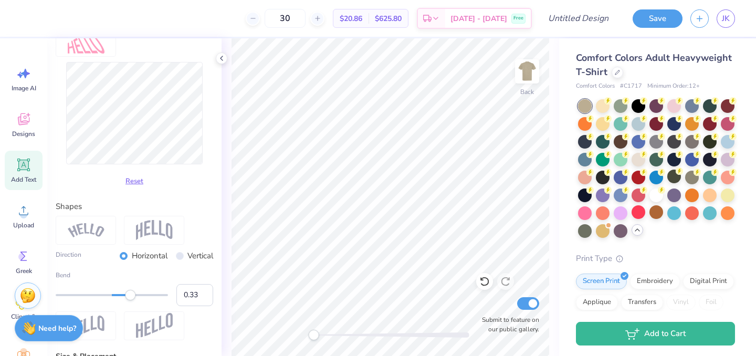
type input "11.59"
type input "1.34"
type input "5.58"
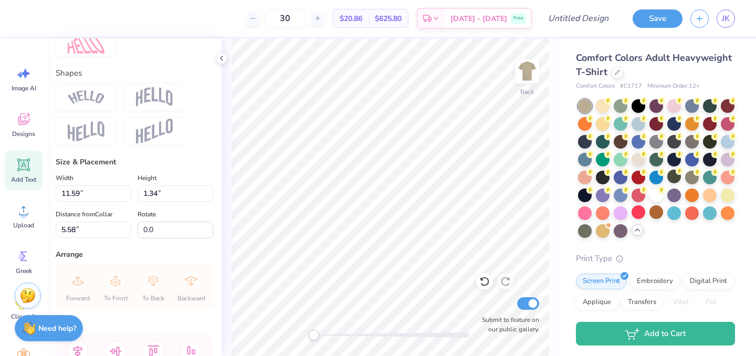
scroll to position [0, 0]
type textarea "t"
type textarea "association"
click at [149, 101] on img at bounding box center [154, 97] width 37 height 20
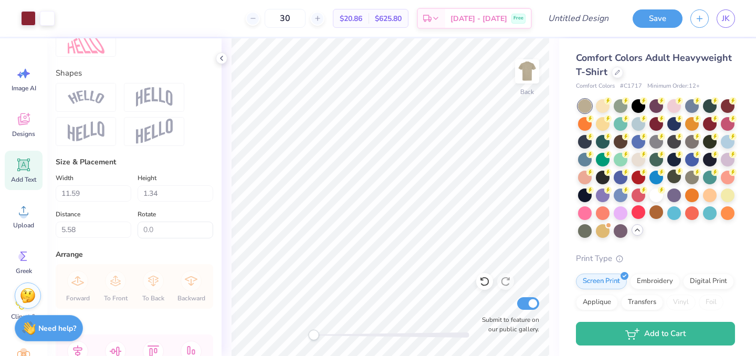
type input "6.88"
click at [166, 91] on img at bounding box center [154, 97] width 37 height 20
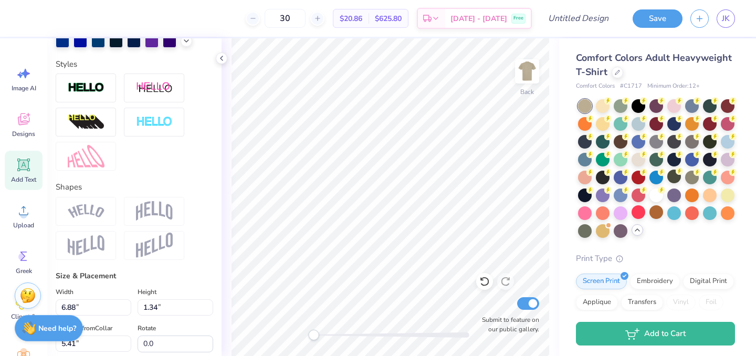
scroll to position [297, 0]
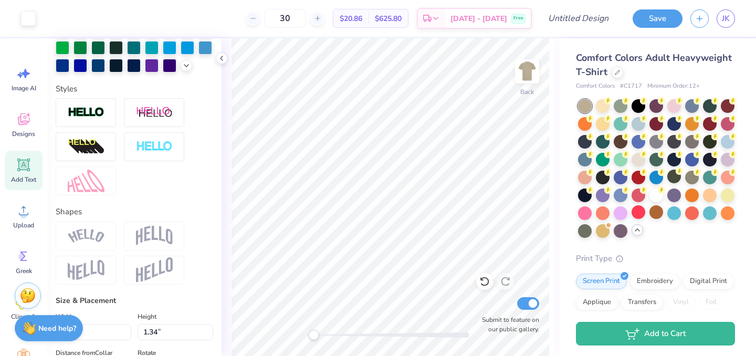
type input "6.45"
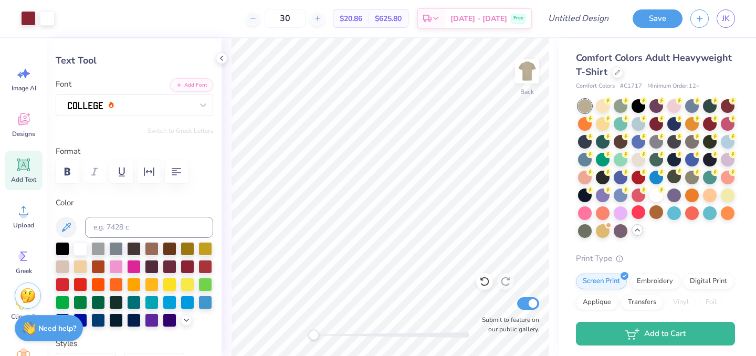
scroll to position [0, 0]
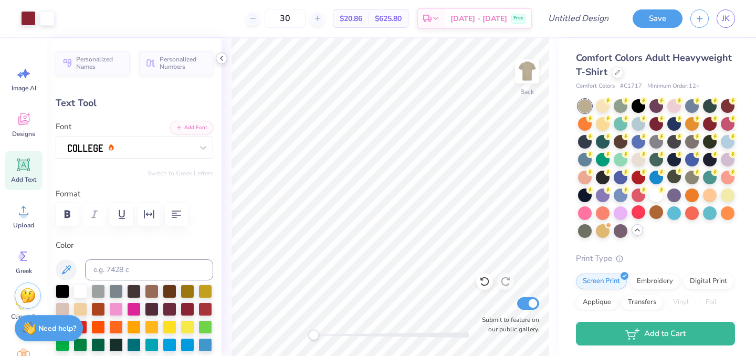
click at [223, 60] on icon at bounding box center [221, 58] width 8 height 8
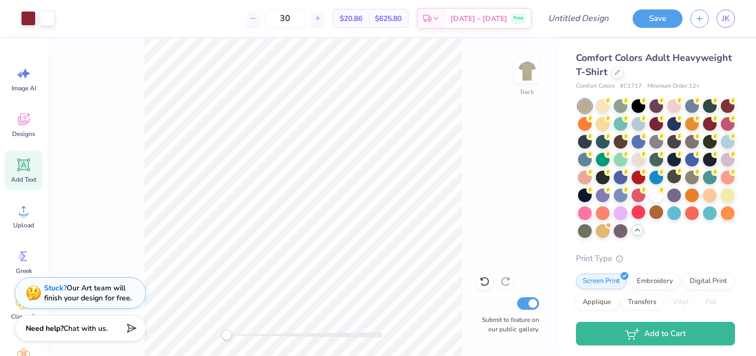
click at [21, 168] on icon at bounding box center [24, 165] width 10 height 10
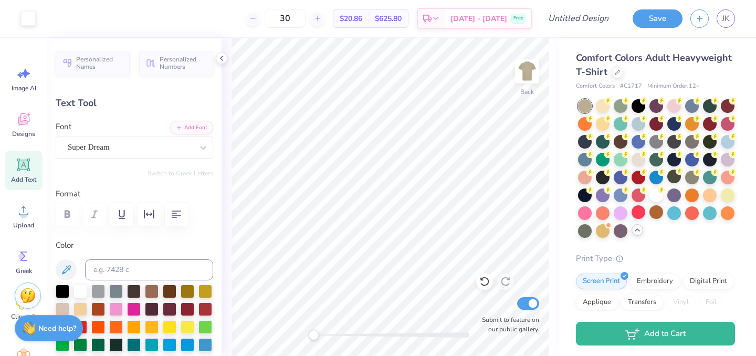
type input "5.59"
type input "1.62"
type input "11.69"
click at [132, 150] on div "Super Dream" at bounding box center [130, 147] width 127 height 16
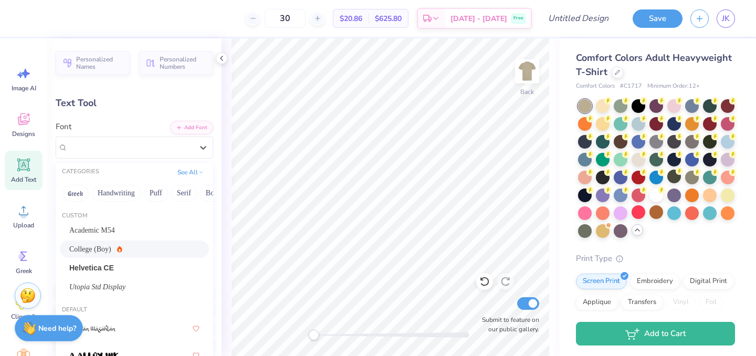
click at [126, 246] on div "College (Boy)" at bounding box center [134, 249] width 130 height 11
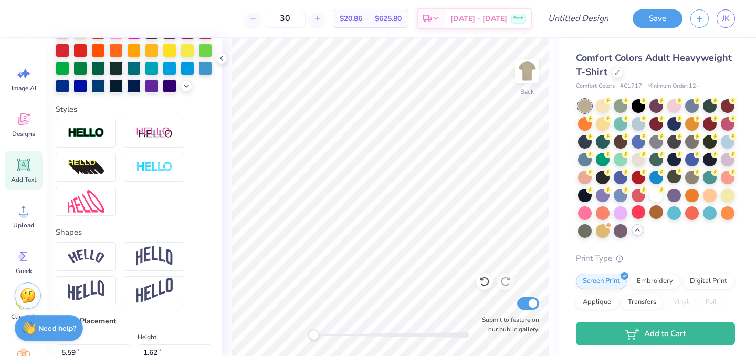
scroll to position [278, 0]
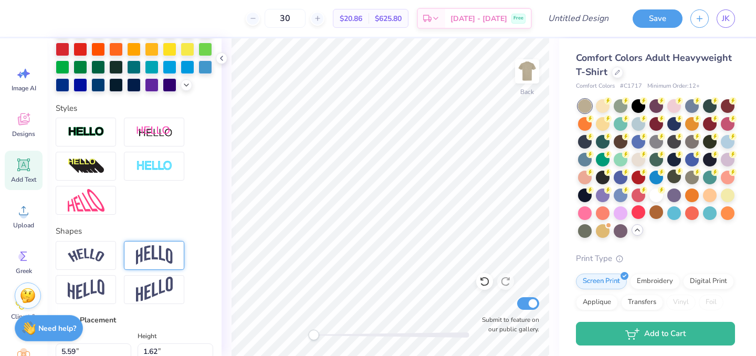
click at [150, 253] on img at bounding box center [154, 255] width 37 height 20
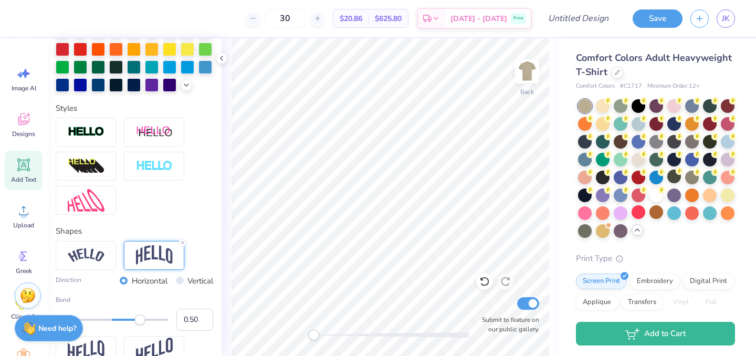
type textarea "association"
type input "11.55"
type input "2.76"
type input "3.98"
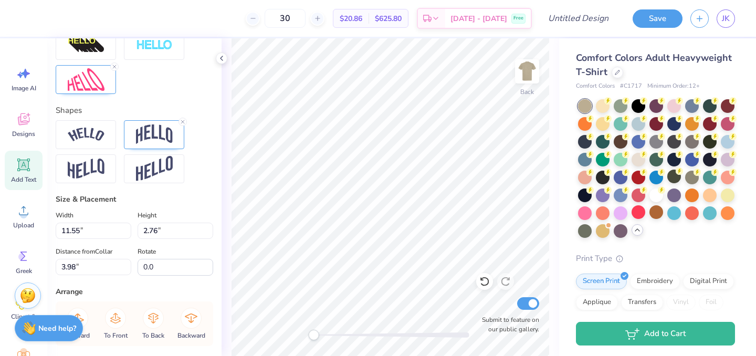
scroll to position [391, 0]
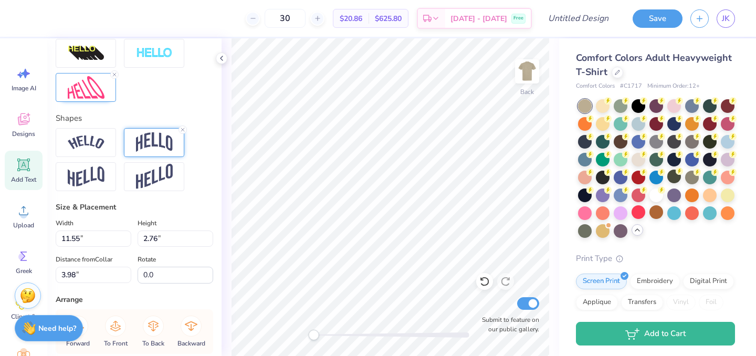
click at [154, 139] on img at bounding box center [154, 142] width 37 height 20
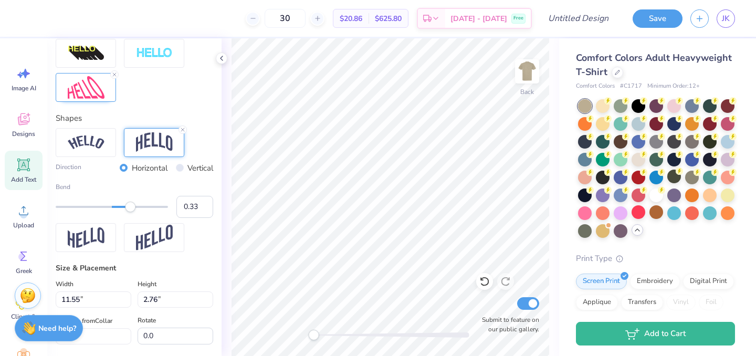
type input "8.72"
type input "3.42"
type input "10.79"
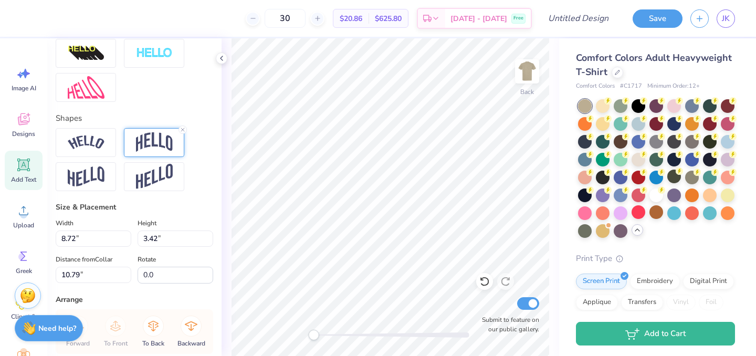
click at [149, 145] on img at bounding box center [154, 142] width 37 height 20
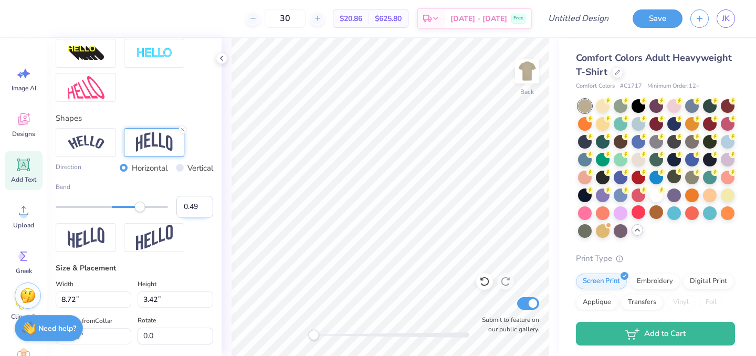
click at [202, 210] on input "0.49" at bounding box center [194, 207] width 37 height 22
click at [202, 210] on input "0.48" at bounding box center [194, 207] width 37 height 22
click at [202, 210] on input "0.47" at bounding box center [194, 207] width 37 height 22
click at [202, 210] on input "0.46" at bounding box center [194, 207] width 37 height 22
click at [202, 210] on input "0.45" at bounding box center [194, 207] width 37 height 22
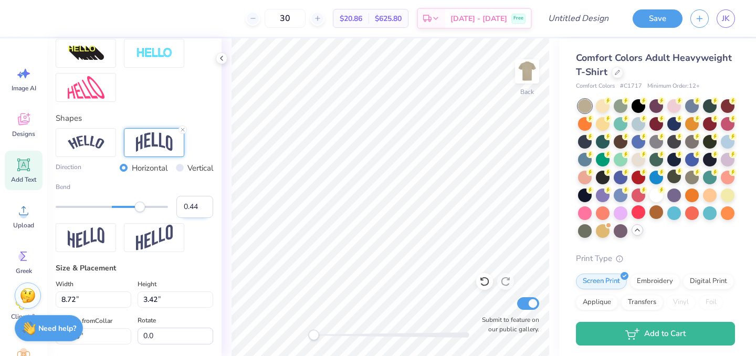
click at [202, 210] on input "0.44" at bounding box center [194, 207] width 37 height 22
click at [202, 210] on input "0.43" at bounding box center [194, 207] width 37 height 22
click at [202, 210] on input "0.42" at bounding box center [194, 207] width 37 height 22
click at [202, 210] on input "0.41" at bounding box center [194, 207] width 37 height 22
click at [202, 210] on input "0.4" at bounding box center [194, 207] width 37 height 22
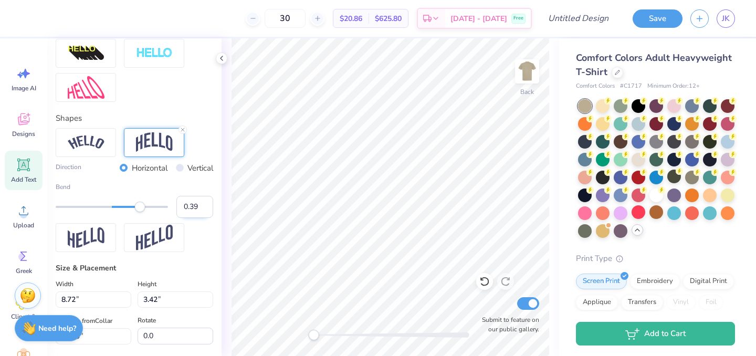
click at [202, 210] on input "0.39" at bounding box center [194, 207] width 37 height 22
click at [202, 210] on input "0.38" at bounding box center [194, 207] width 37 height 22
click at [202, 210] on input "0.37" at bounding box center [194, 207] width 37 height 22
click at [202, 210] on input "0.36" at bounding box center [194, 207] width 37 height 22
click at [202, 210] on input "0.35" at bounding box center [194, 207] width 37 height 22
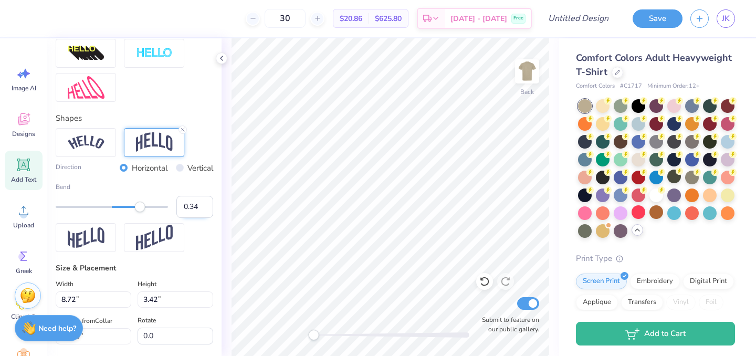
click at [202, 210] on input "0.34" at bounding box center [194, 207] width 37 height 22
click at [202, 210] on input "0.33" at bounding box center [194, 207] width 37 height 22
click at [202, 210] on input "0.32" at bounding box center [194, 207] width 37 height 22
click at [205, 204] on input "0.33" at bounding box center [194, 207] width 37 height 22
click at [205, 211] on input "0.32" at bounding box center [194, 207] width 37 height 22
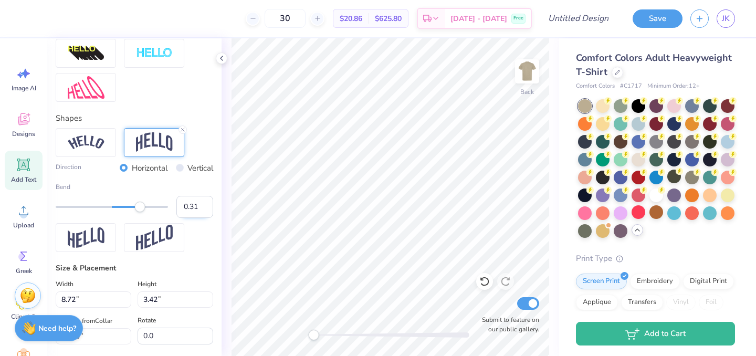
click at [205, 211] on input "0.31" at bounding box center [194, 207] width 37 height 22
click at [205, 211] on input "0.3" at bounding box center [194, 207] width 37 height 22
click at [205, 211] on input "0.29" at bounding box center [194, 207] width 37 height 22
click at [205, 211] on input "0.28" at bounding box center [194, 207] width 37 height 22
click at [205, 211] on input "0.27" at bounding box center [194, 207] width 37 height 22
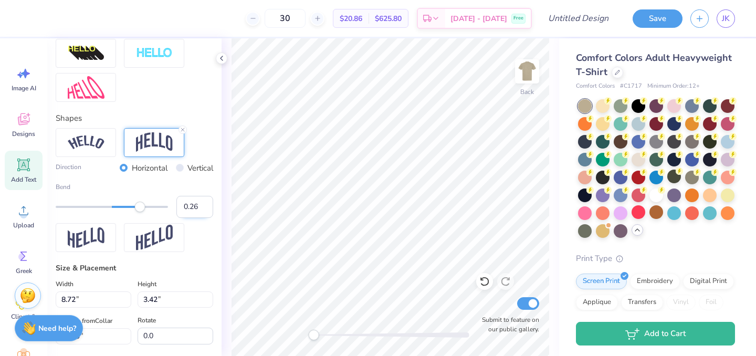
click at [205, 211] on input "0.26" at bounding box center [194, 207] width 37 height 22
type input "0.25"
click at [205, 211] on input "0.25" at bounding box center [194, 207] width 37 height 22
type input "2.48"
type input "11.26"
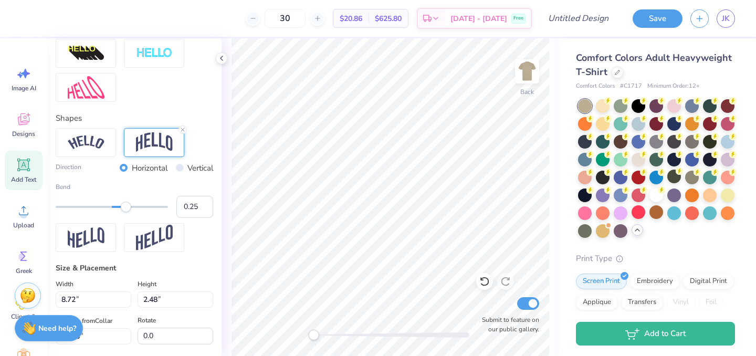
type input "6.31"
type input "1.80"
type input "11.94"
type input "11.55"
type input "2.76"
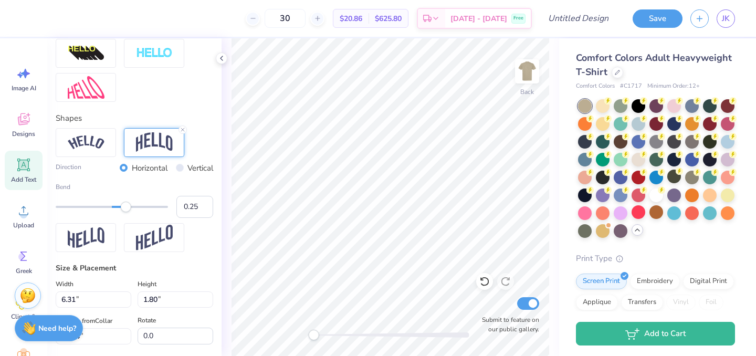
type input "3.98"
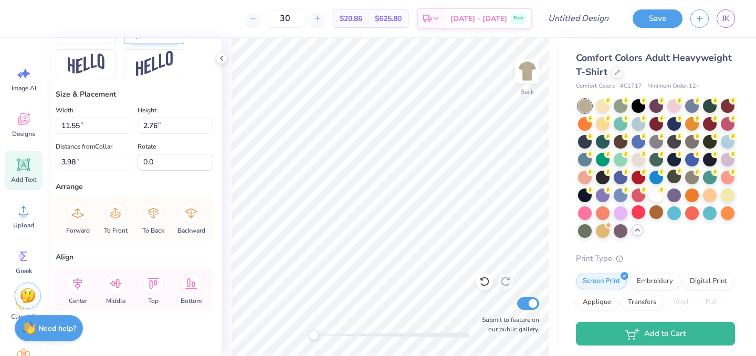
scroll to position [505, 0]
type input "6.31"
type input "1.80"
type input "11.94"
click at [146, 127] on input "1.80" at bounding box center [176, 125] width 76 height 16
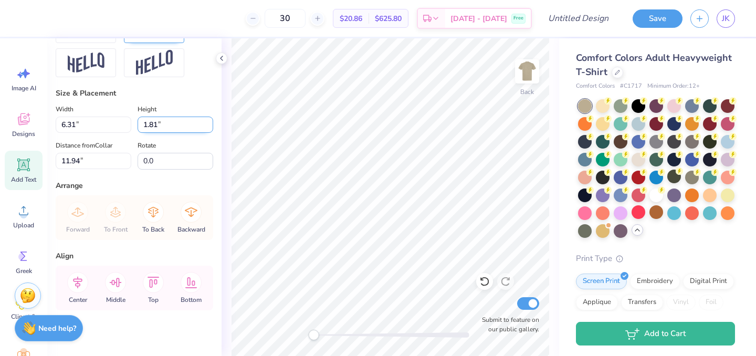
click at [207, 119] on input "1.81" at bounding box center [176, 125] width 76 height 16
click at [147, 127] on input "1.81" at bounding box center [176, 125] width 76 height 16
click at [156, 124] on input "2.81" at bounding box center [176, 125] width 76 height 16
type input "2.76"
type input "9.69"
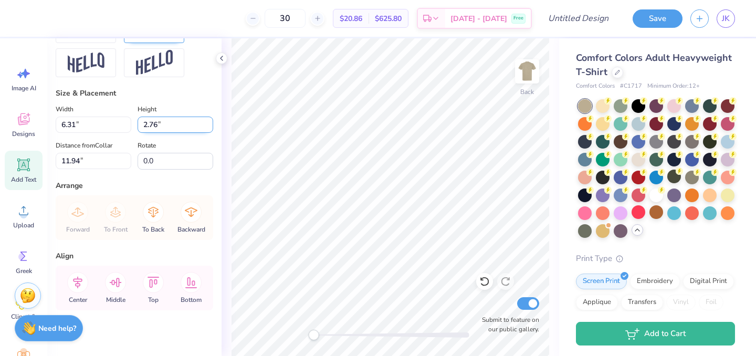
type input "11.35"
type input "6.25"
type input "1.78"
type input "0.0"
type input "6.23"
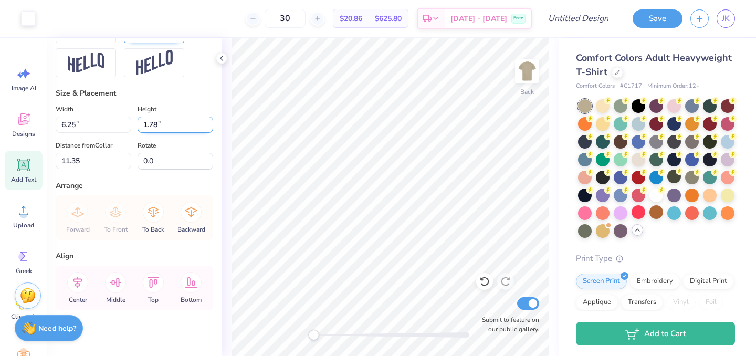
type input "1.84"
type input "5.85"
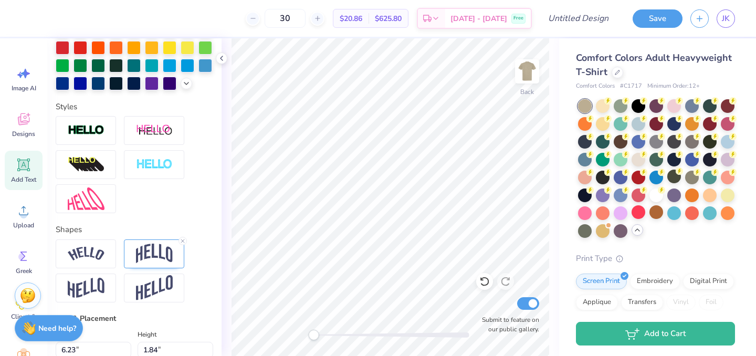
scroll to position [295, 0]
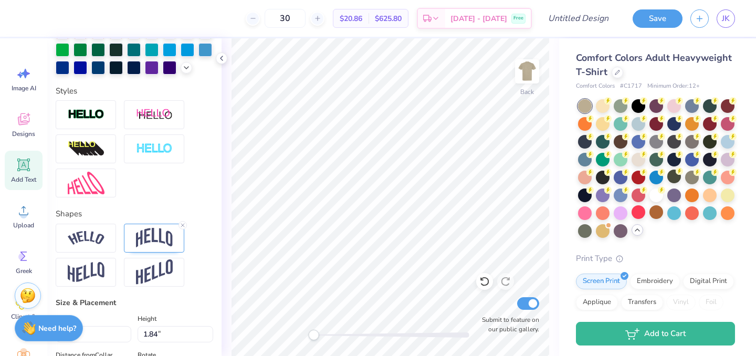
type input "0.0"
type input "1.86"
type input "0.0"
type input "4.25"
type input "0.50"
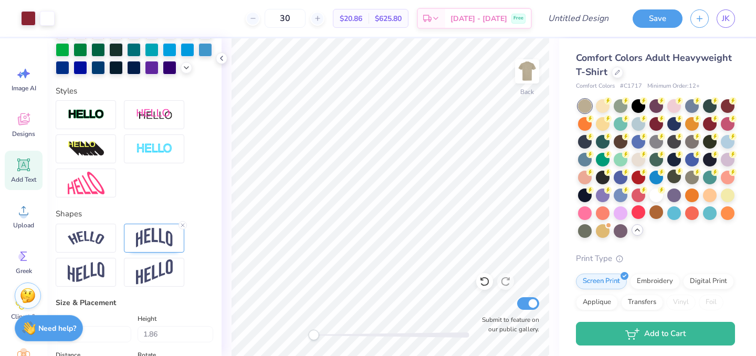
type input "11.59"
type input "3.74"
type input "0.44"
type input "7.15"
type input "11.55"
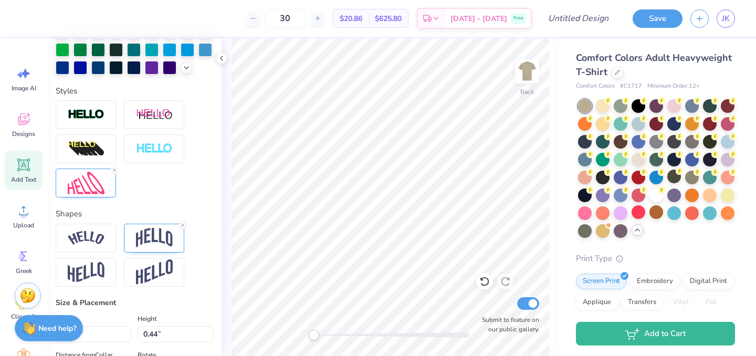
type input "2.76"
type input "3.98"
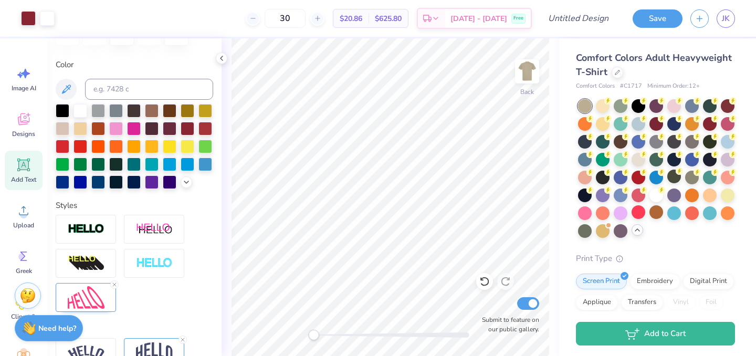
scroll to position [169, 0]
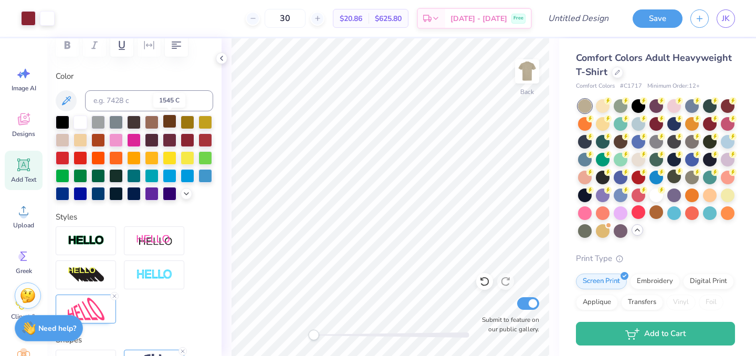
click at [171, 125] on div at bounding box center [170, 121] width 14 height 14
type input "6.25"
type input "1.78"
type input "5.36"
type input "-0.1"
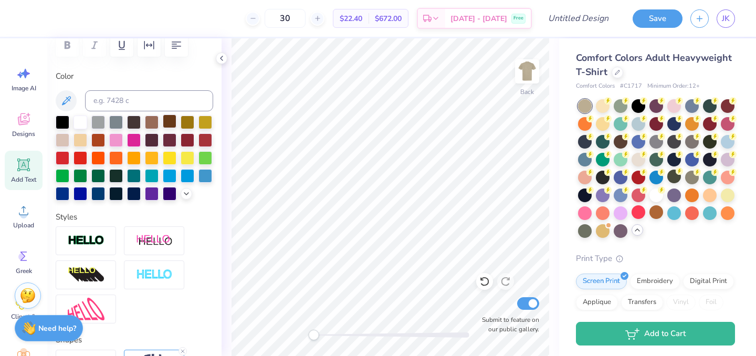
click at [172, 121] on div at bounding box center [170, 121] width 14 height 14
type input "3.74"
type input "0.44"
type input "13.02"
type input "0.0"
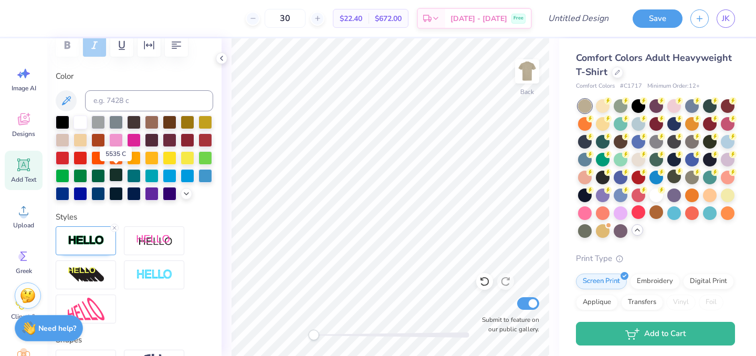
click at [113, 178] on div at bounding box center [116, 175] width 14 height 14
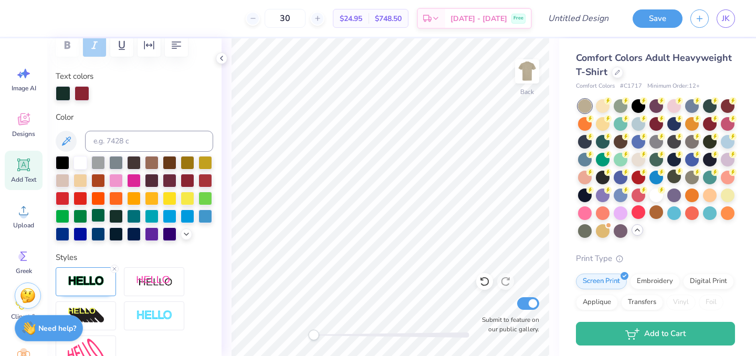
click at [92, 212] on div at bounding box center [98, 215] width 14 height 14
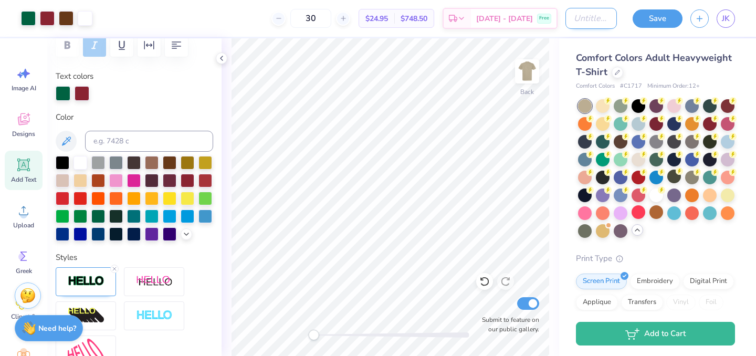
click at [575, 27] on input "Design Title" at bounding box center [591, 18] width 51 height 21
type input "TEA Shirt 2"
click at [663, 17] on button "Save" at bounding box center [658, 17] width 50 height 18
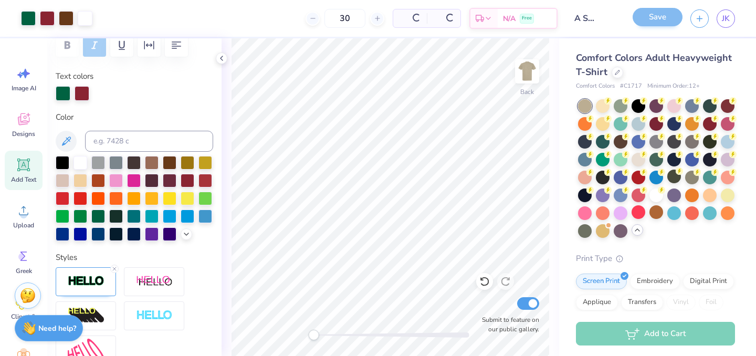
scroll to position [0, 0]
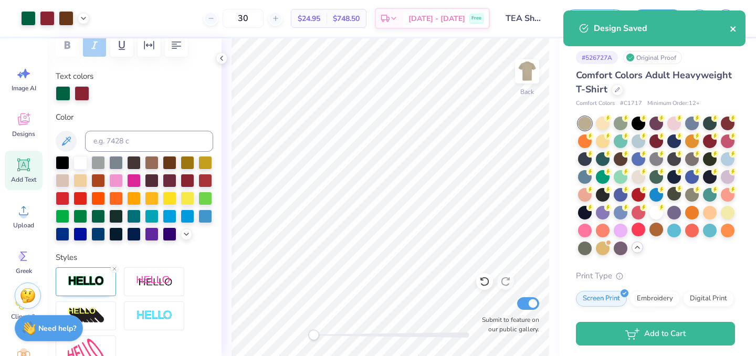
click at [736, 29] on icon "close" at bounding box center [733, 29] width 7 height 8
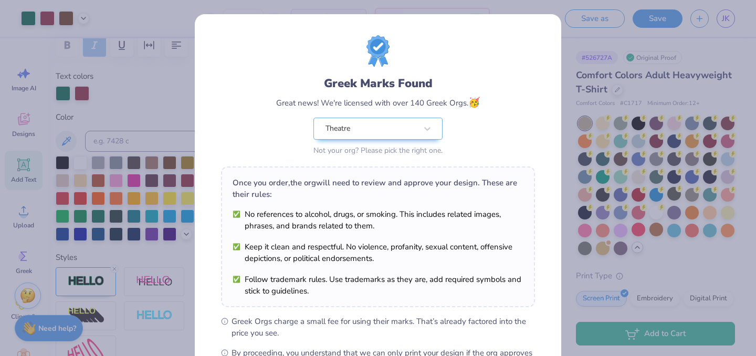
scroll to position [135, 0]
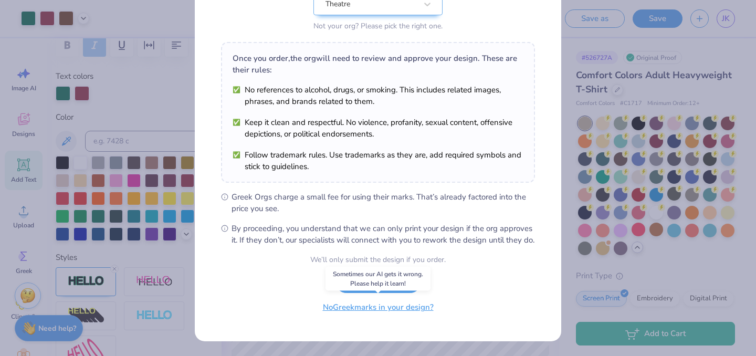
click at [362, 309] on button "No Greek marks in your design?" at bounding box center [378, 308] width 129 height 22
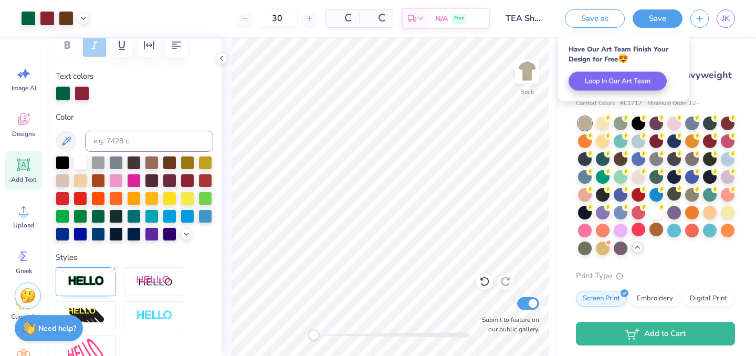
scroll to position [0, 0]
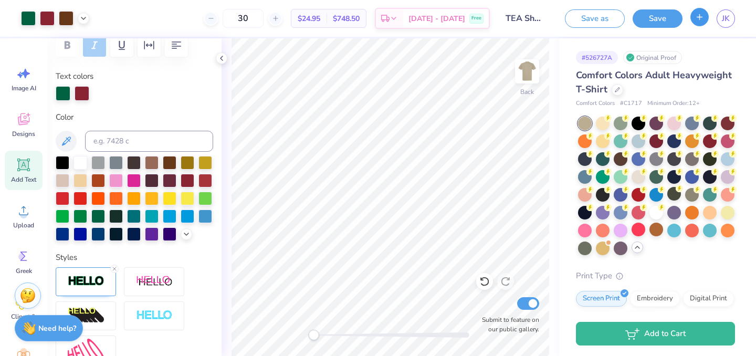
click at [701, 22] on button "button" at bounding box center [700, 17] width 18 height 18
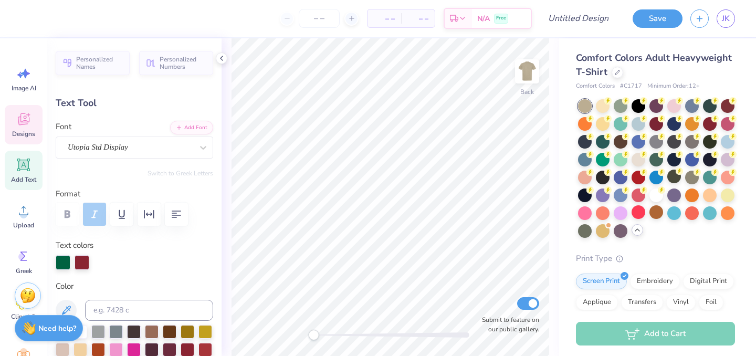
click at [20, 128] on div "Designs" at bounding box center [24, 124] width 38 height 39
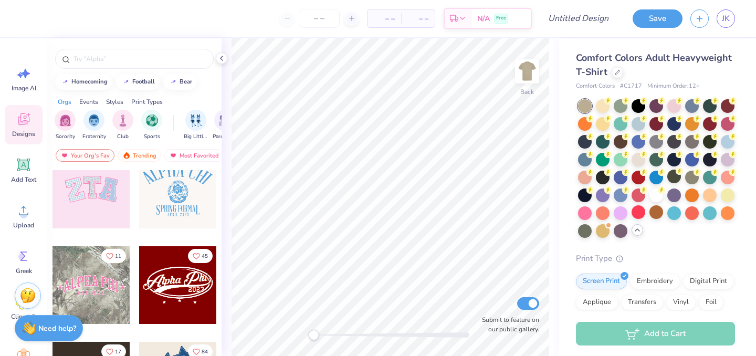
scroll to position [213, 0]
